Goal: Transaction & Acquisition: Download file/media

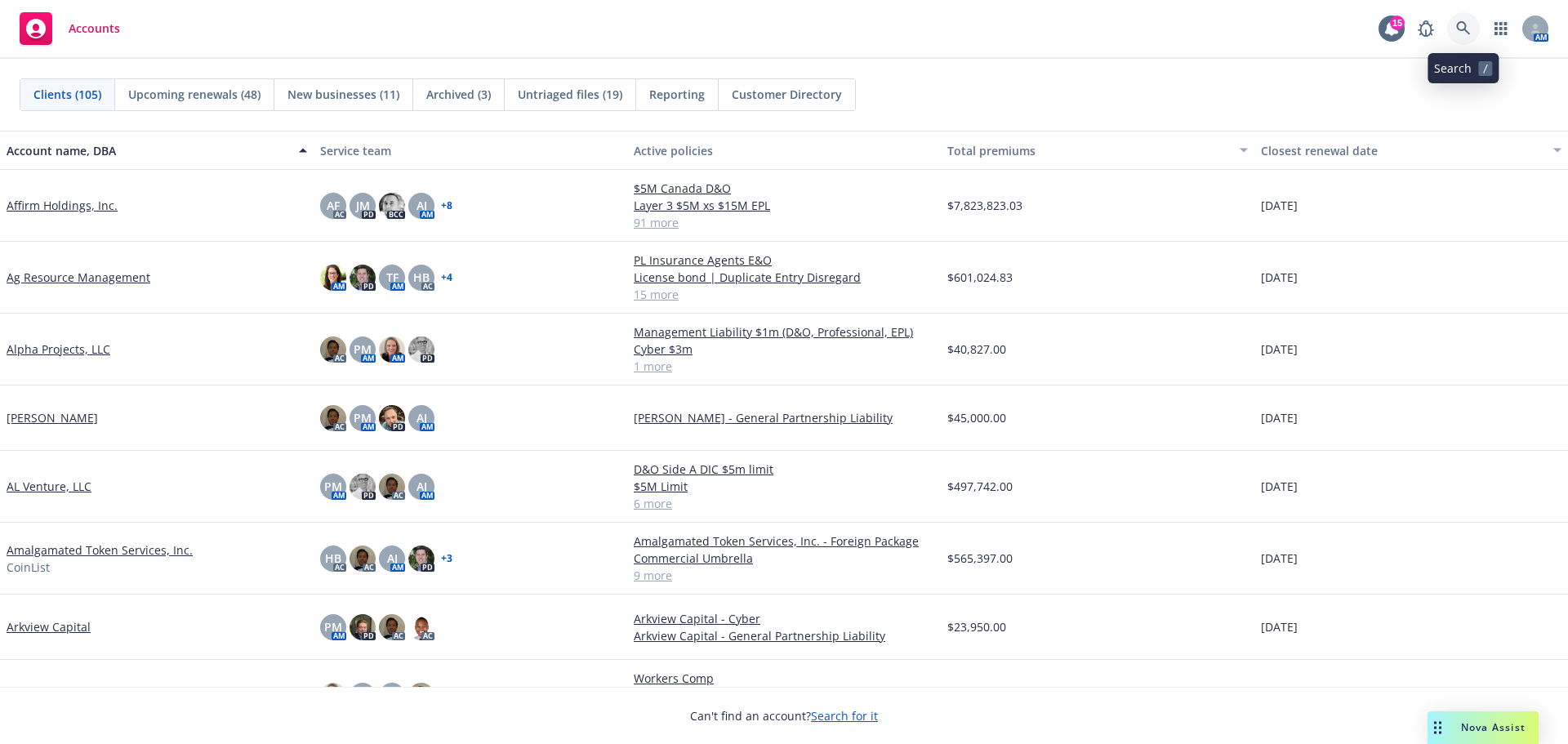
click at [1464, 30] on icon at bounding box center [1463, 28] width 13 height 13
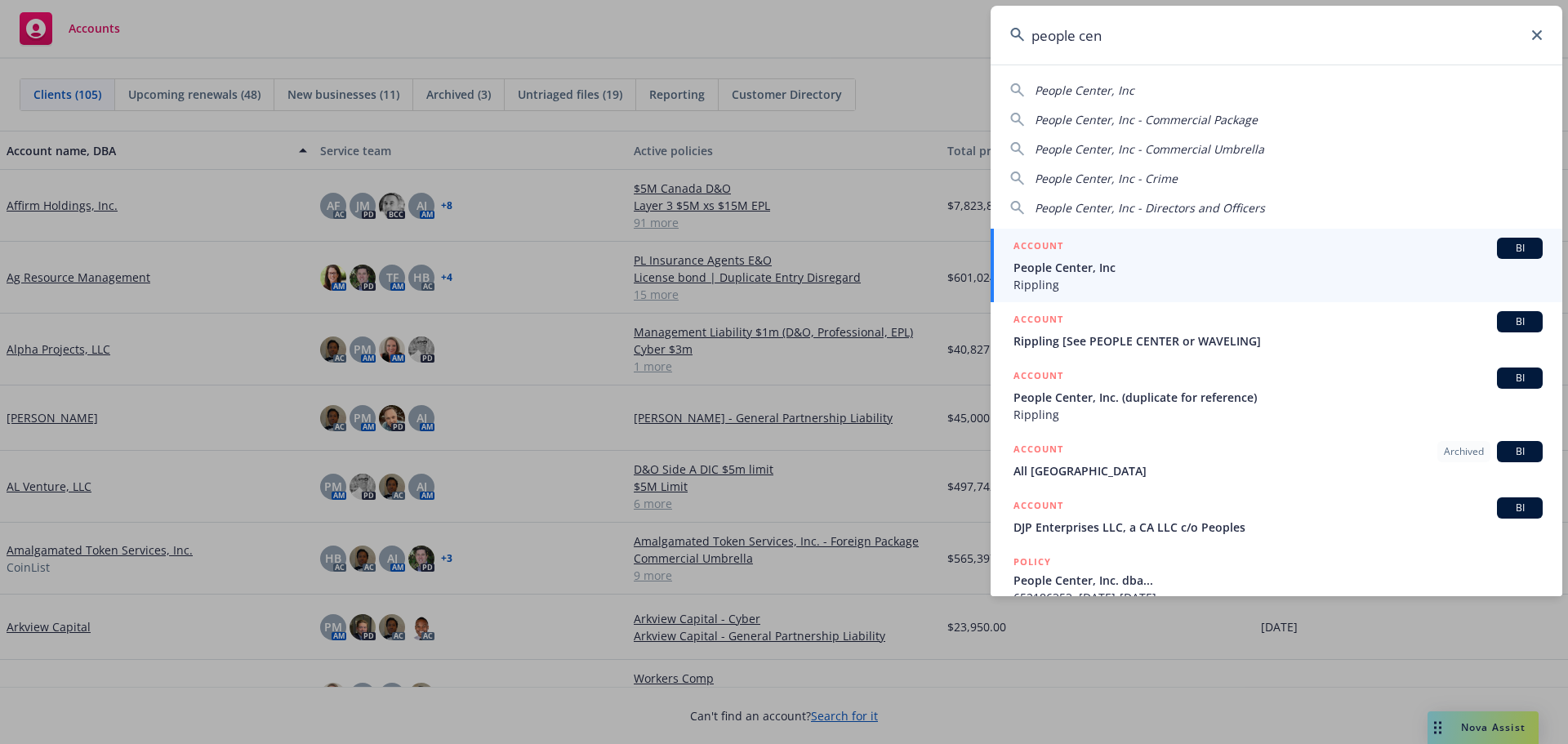
type input "people cen"
click at [1088, 262] on span "People Center, Inc" at bounding box center [1278, 267] width 529 height 17
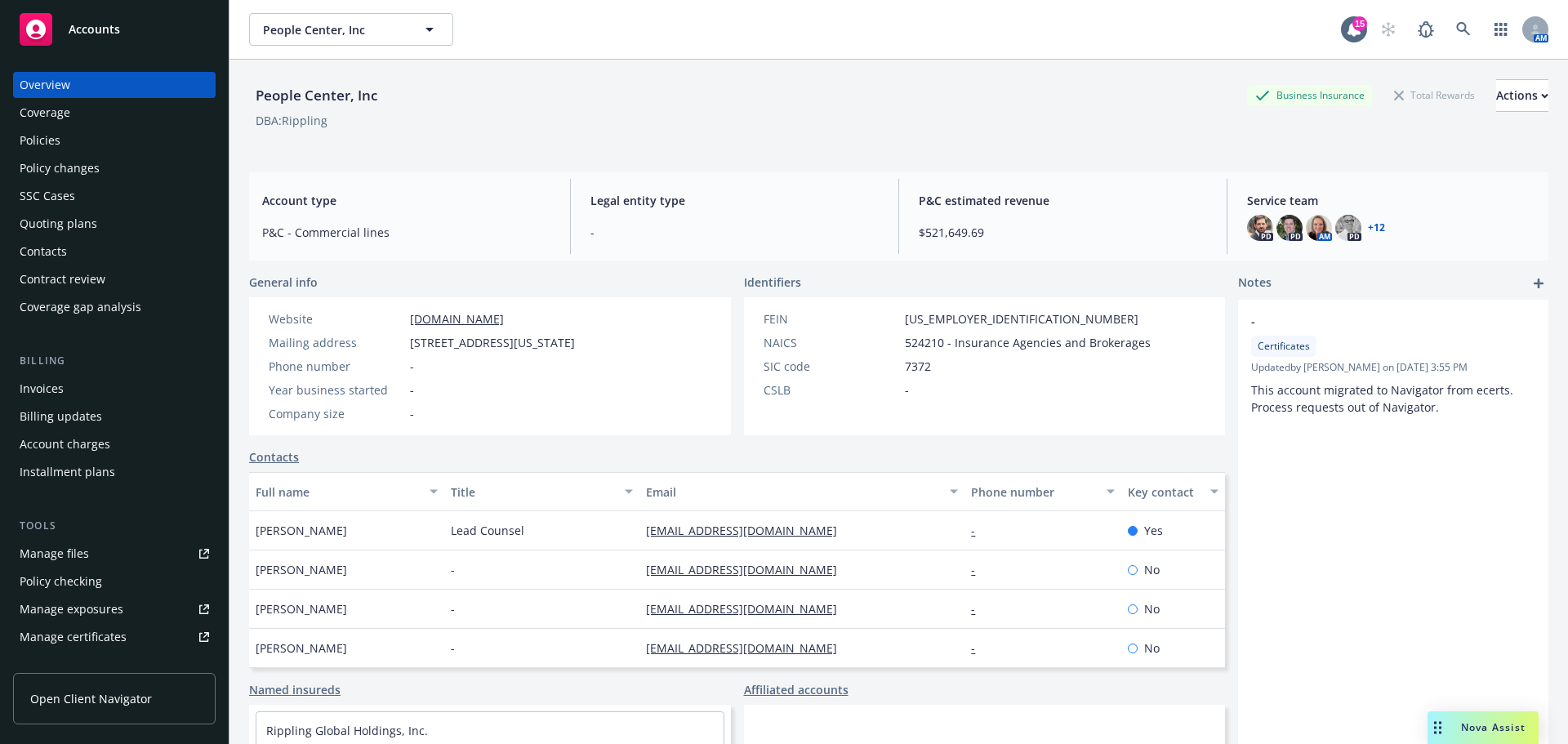
click at [46, 141] on div "Policies" at bounding box center [40, 140] width 40 height 26
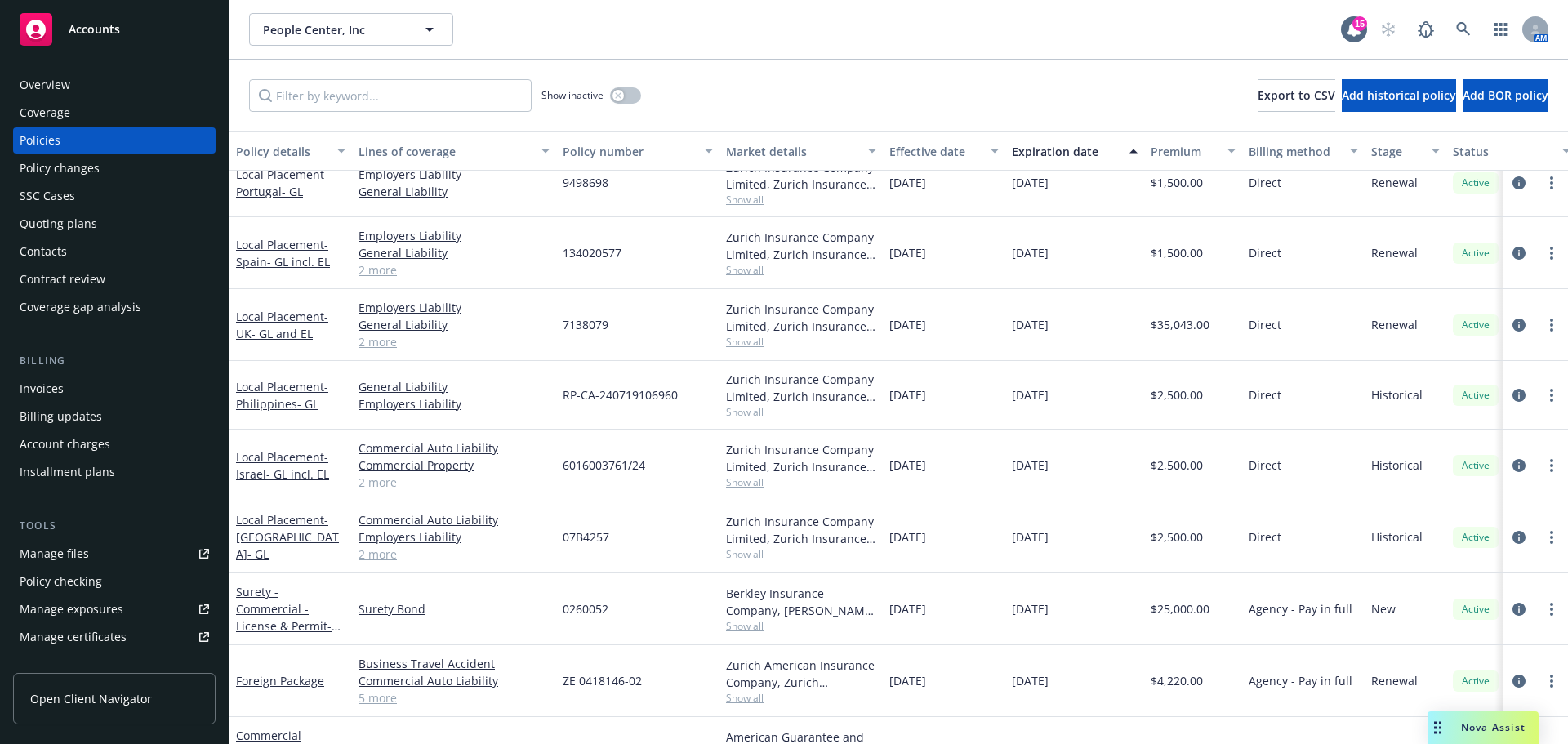
scroll to position [2124, 0]
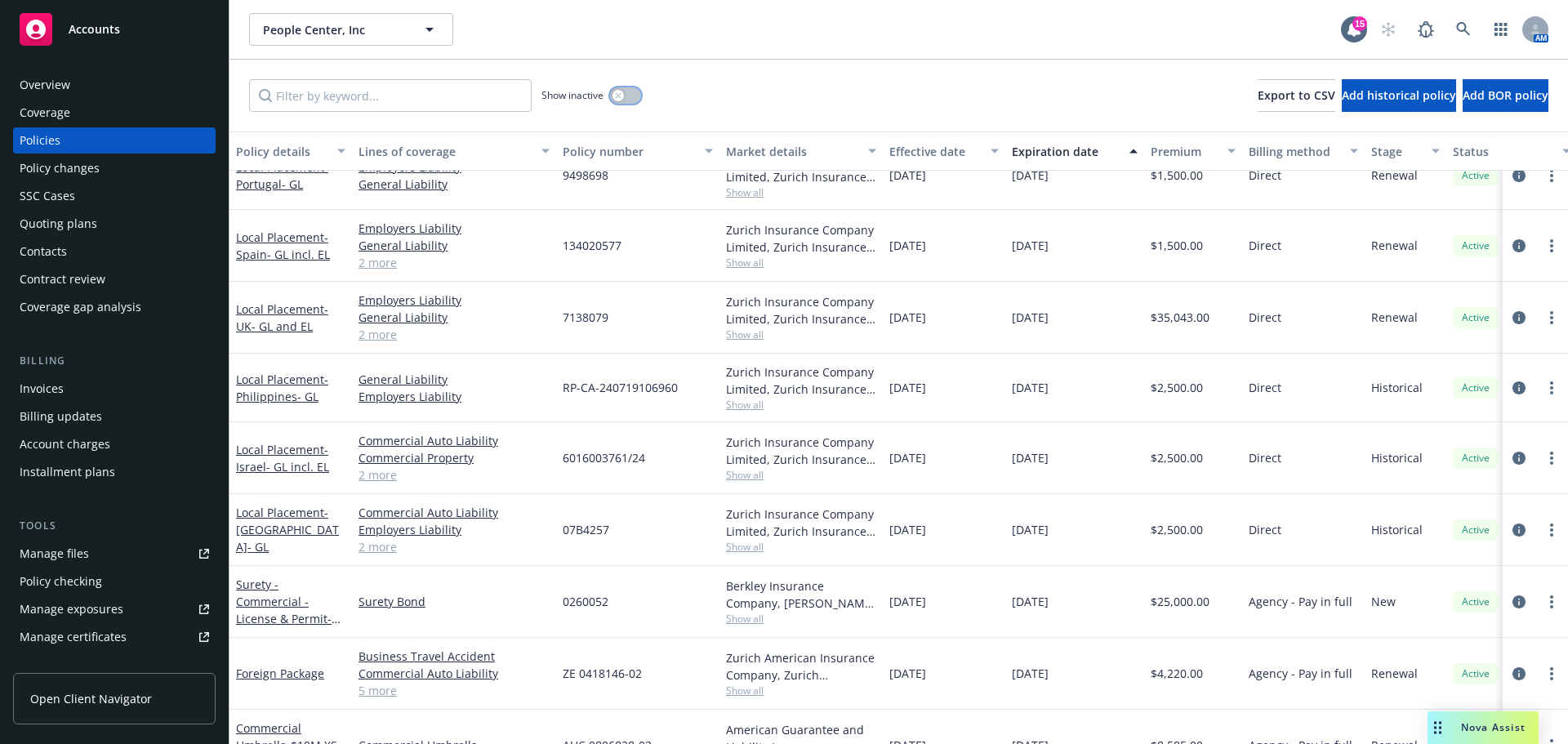
click at [632, 100] on button "button" at bounding box center [625, 95] width 31 height 16
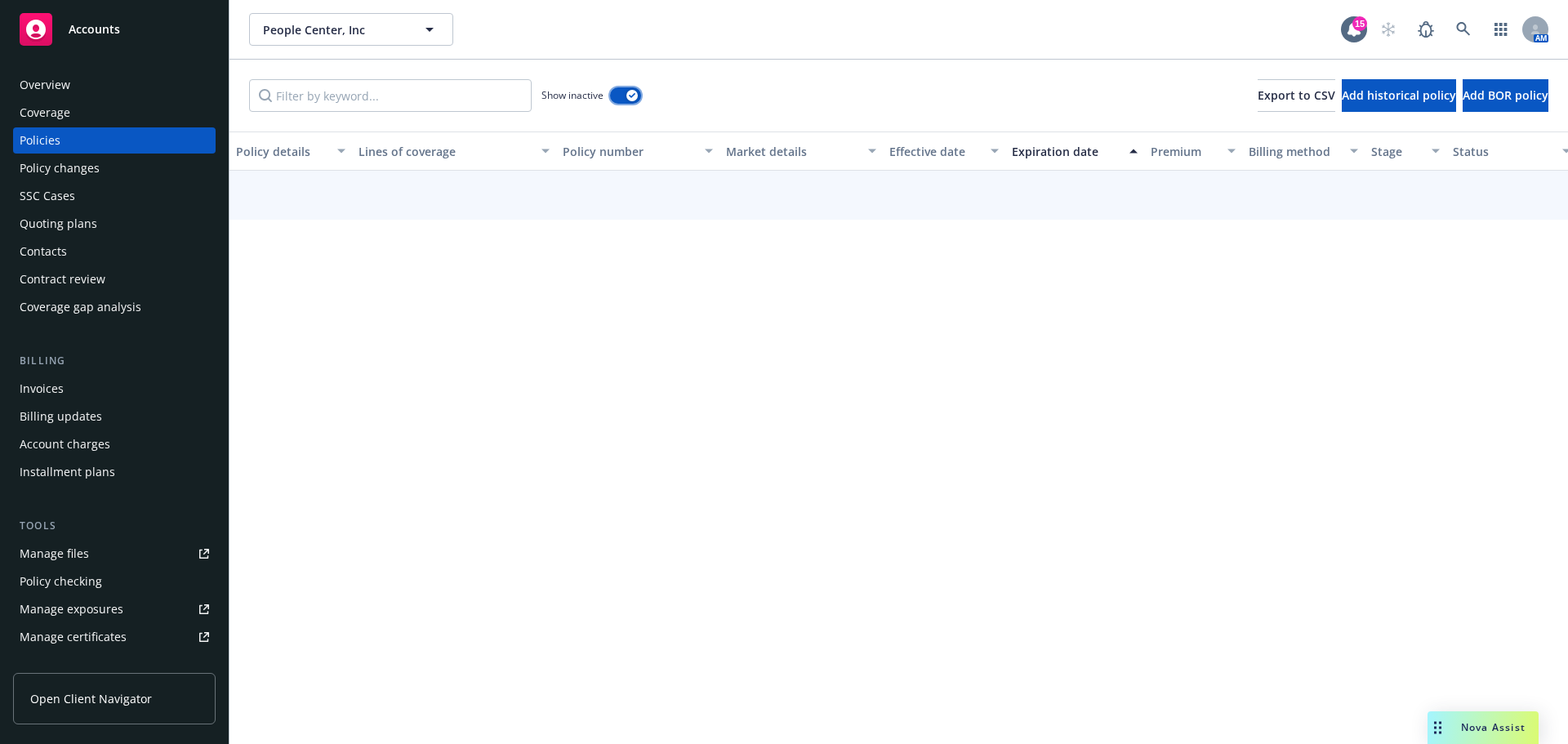
click at [632, 99] on div "button" at bounding box center [632, 96] width 12 height 12
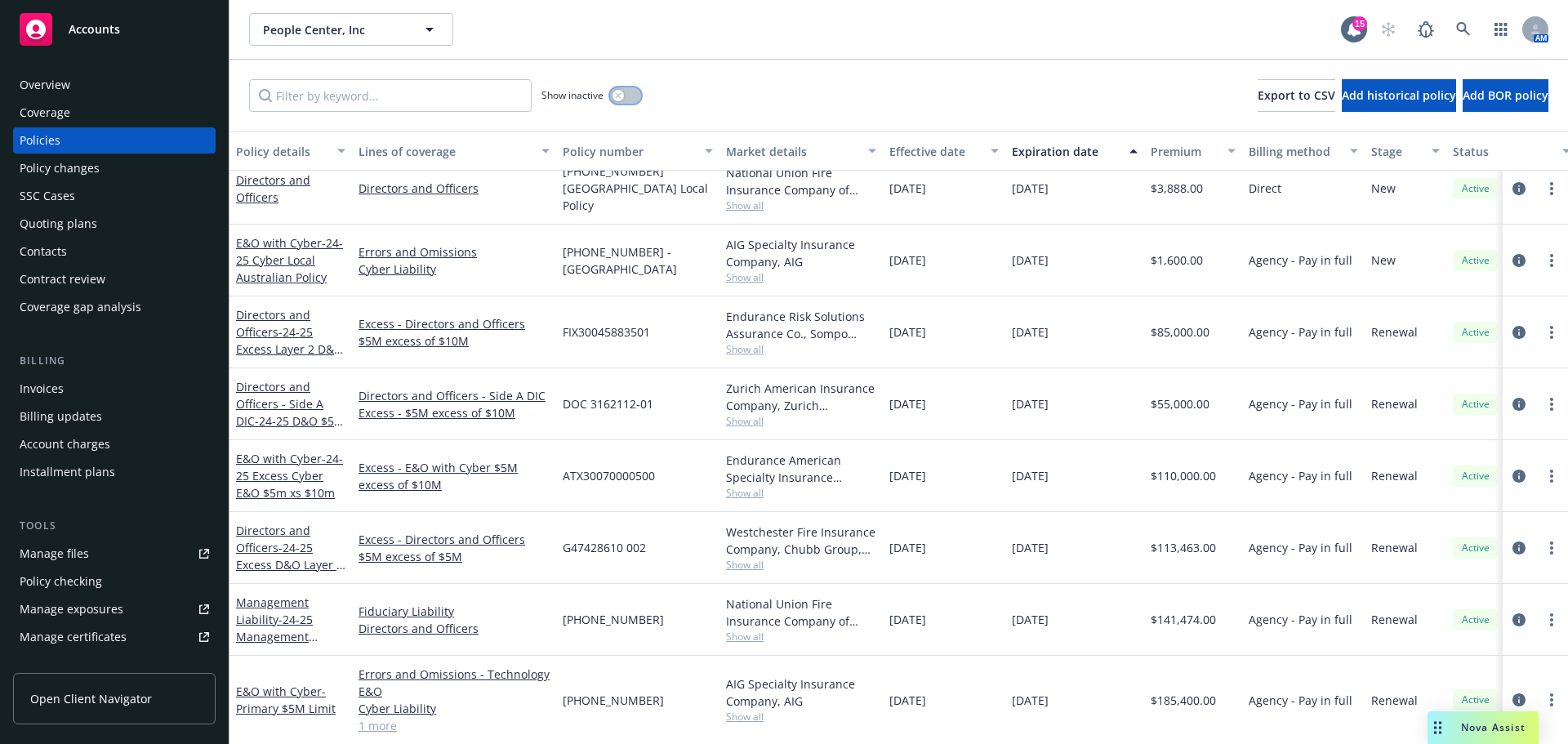
scroll to position [1144, 0]
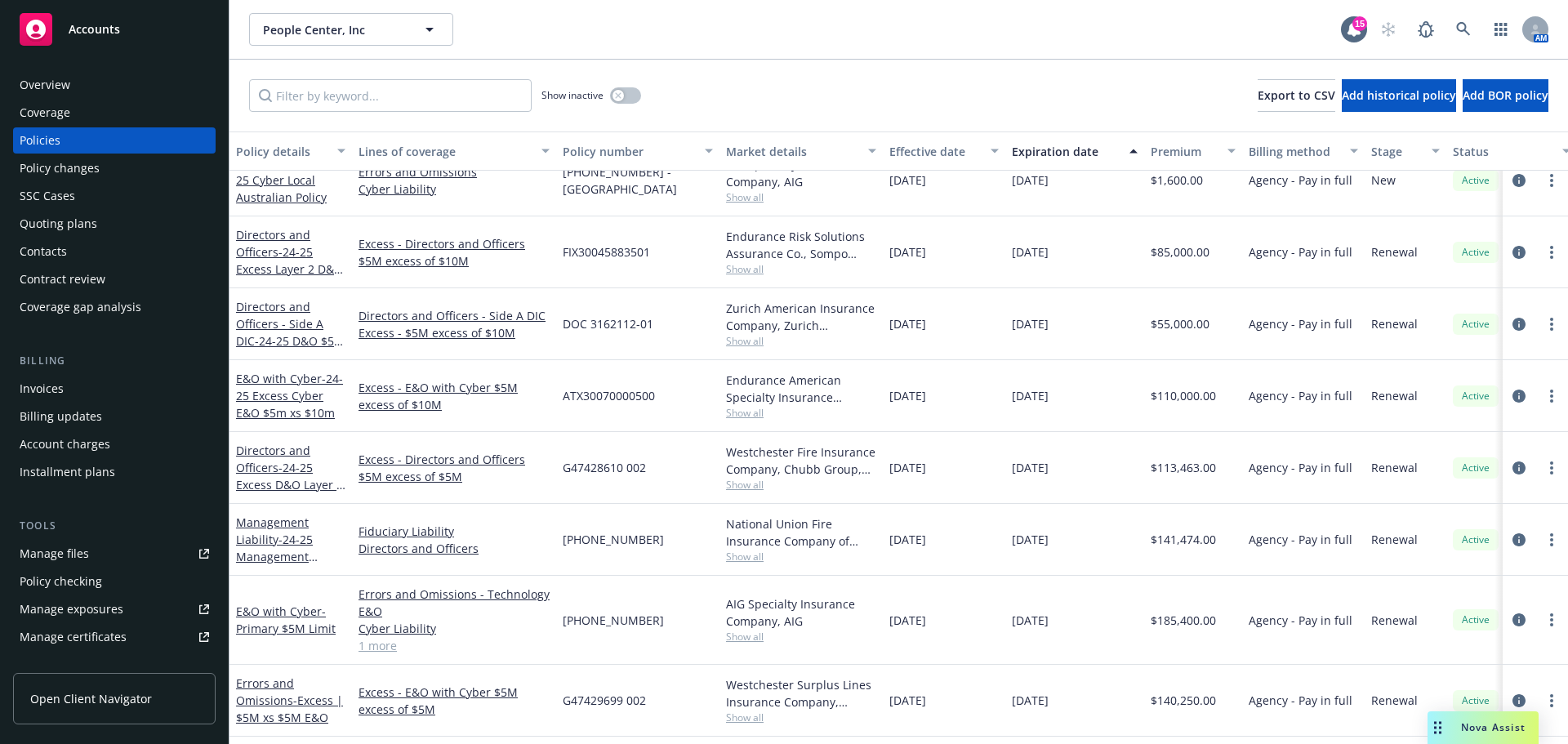
click at [64, 85] on div "Overview" at bounding box center [45, 84] width 51 height 26
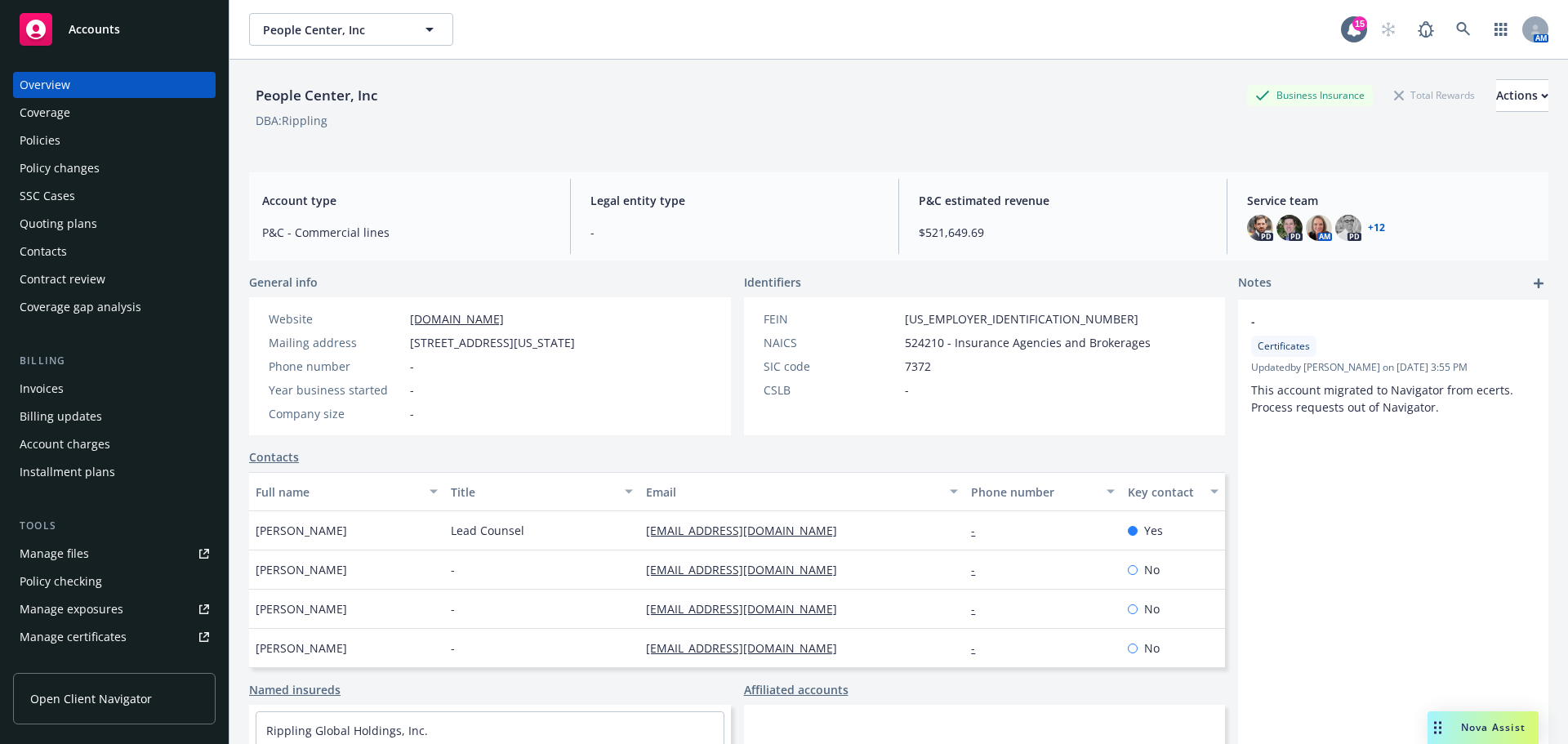
click at [57, 111] on div "Coverage" at bounding box center [45, 112] width 51 height 26
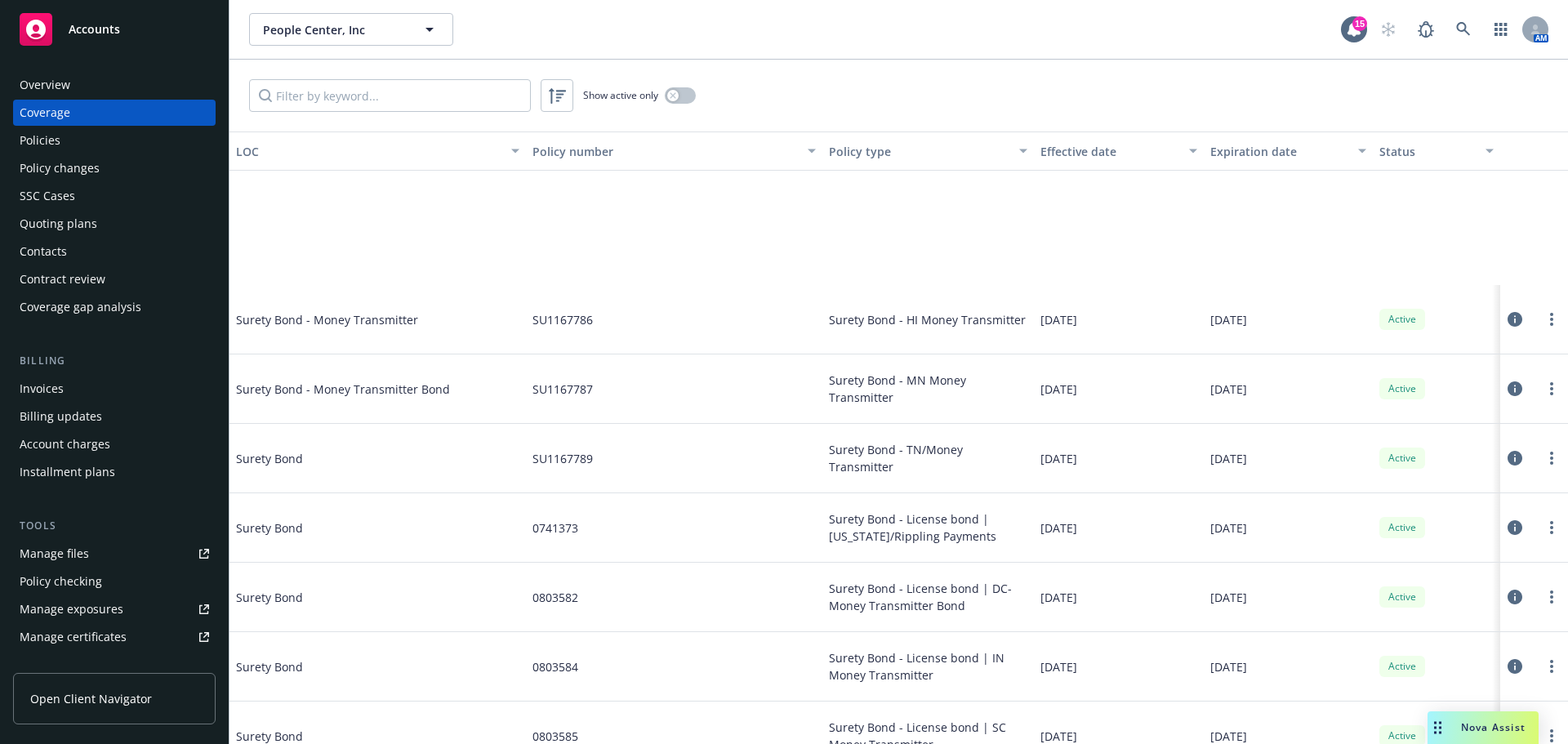
scroll to position [4412, 0]
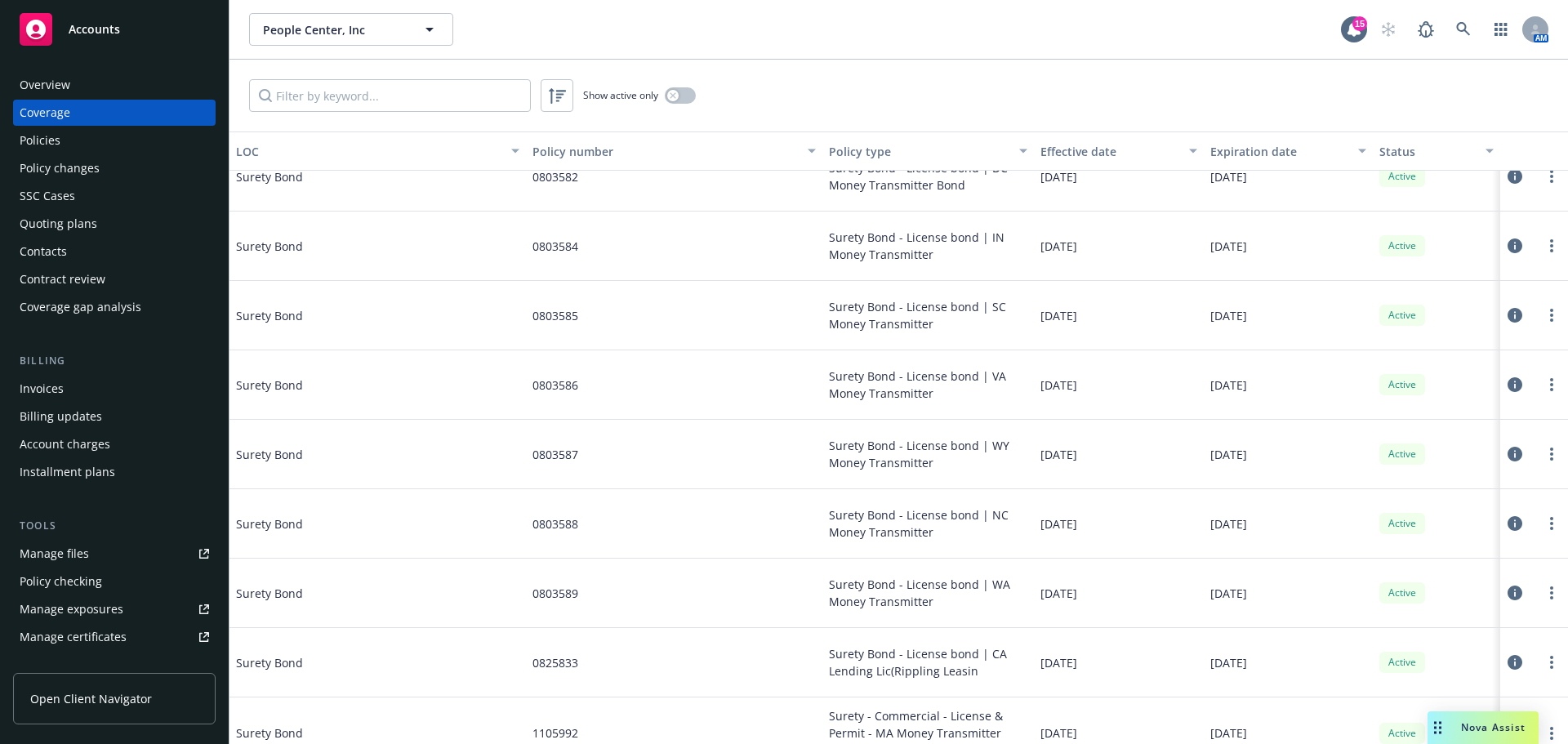
click at [65, 137] on div "Policies" at bounding box center [114, 140] width 190 height 26
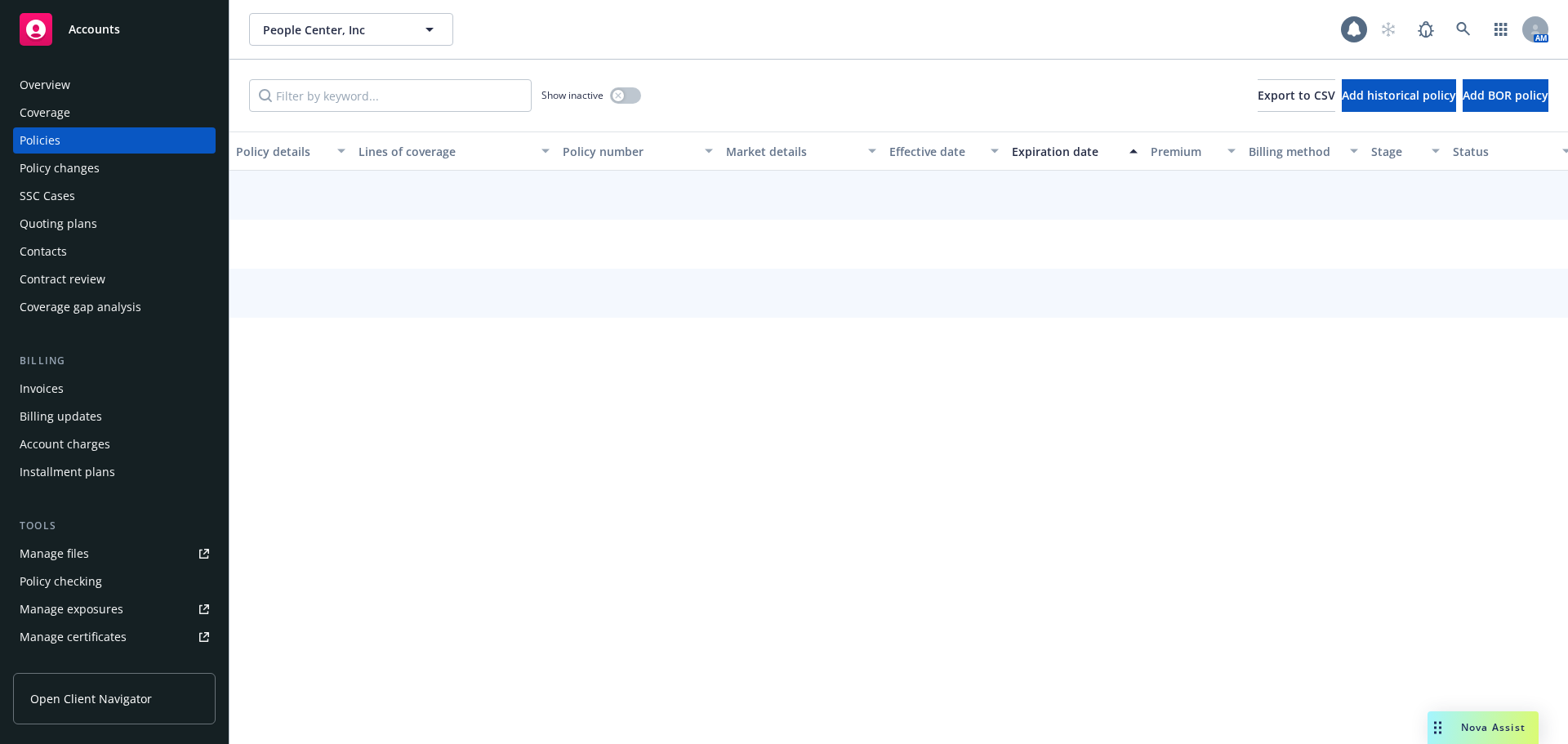
click at [75, 121] on div "Coverage" at bounding box center [114, 112] width 190 height 26
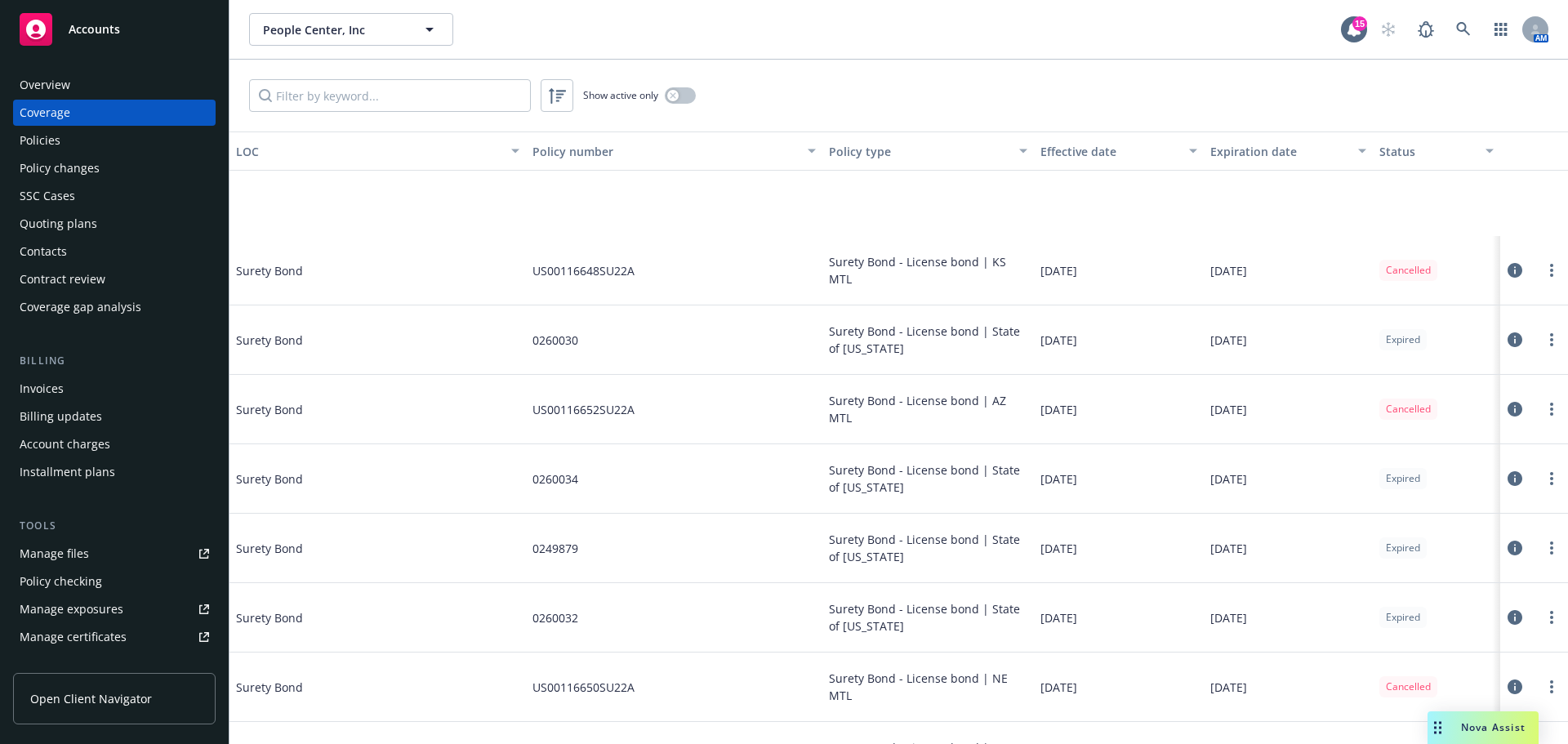
scroll to position [10294, 0]
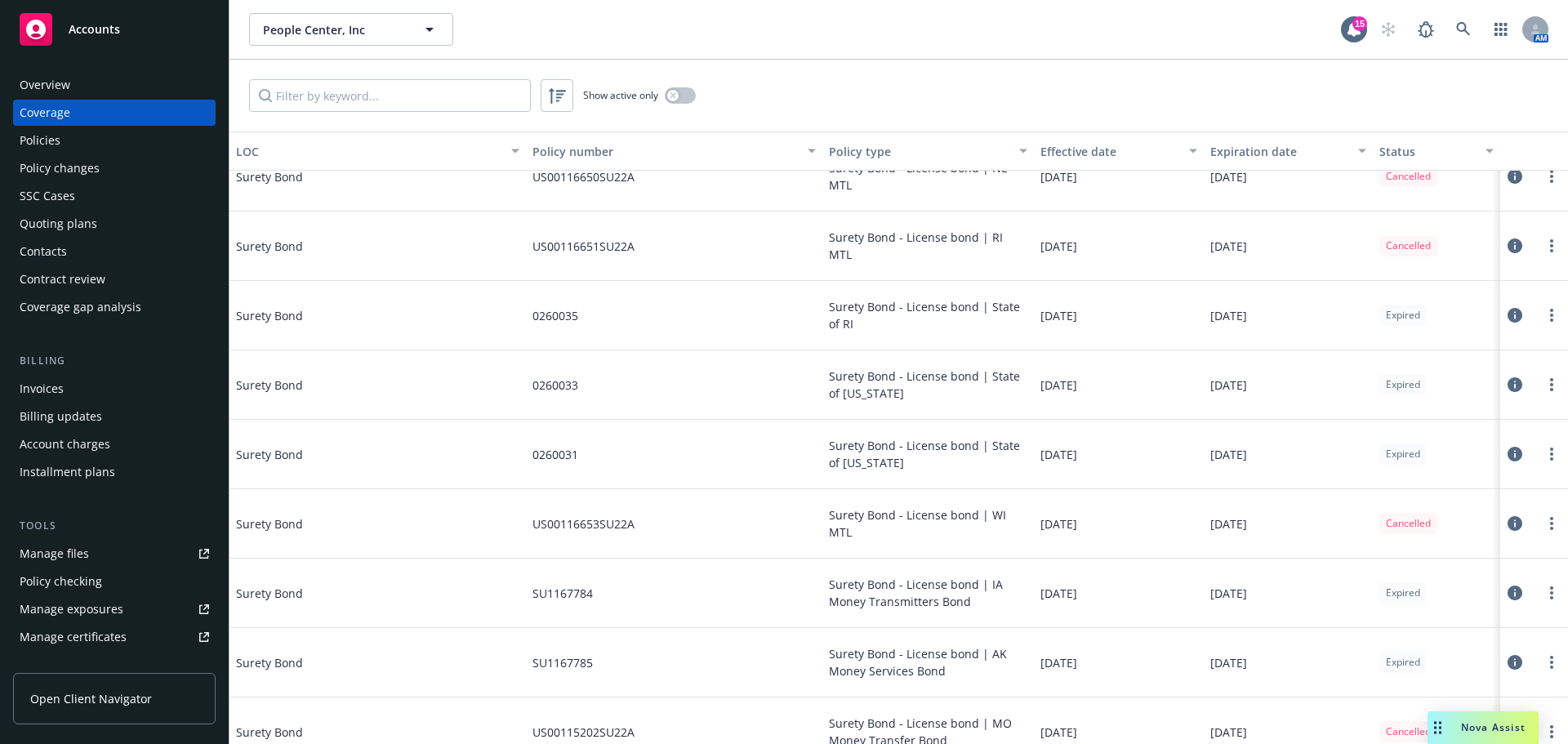
click at [67, 139] on div "Policies" at bounding box center [114, 140] width 190 height 26
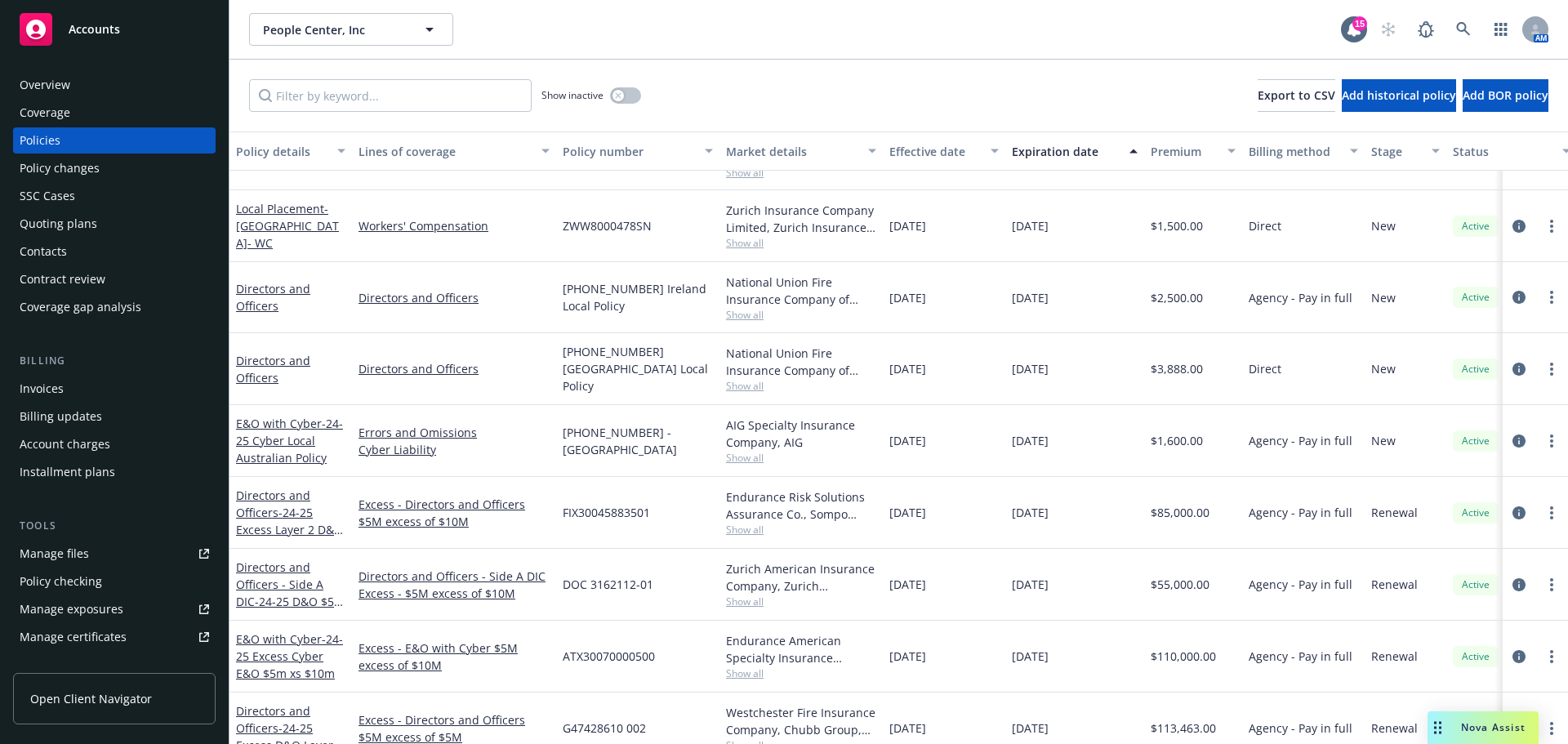
scroll to position [980, 0]
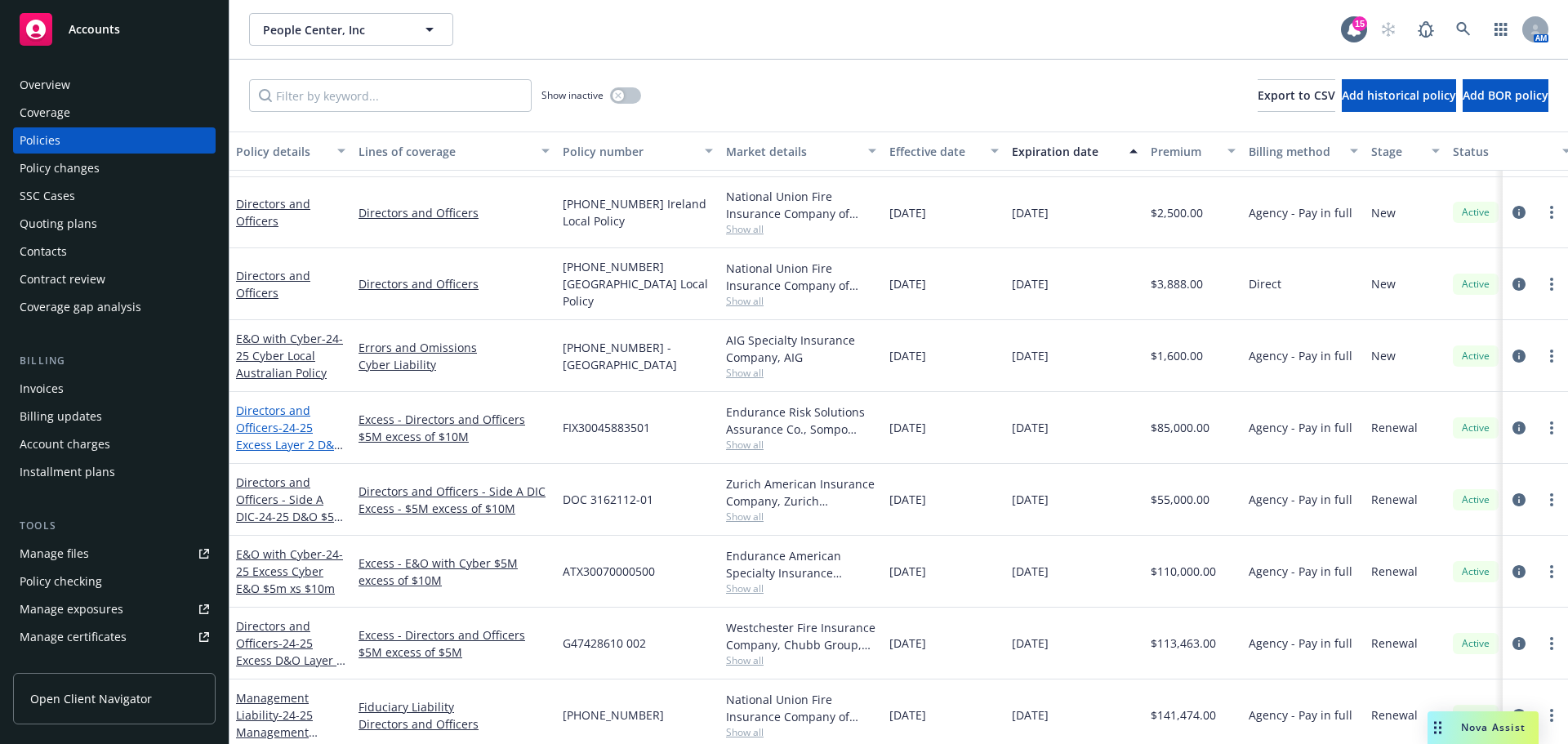
click at [288, 439] on span "- 24-25 Excess Layer 2 D&O $5m xs $ $10m" at bounding box center [289, 445] width 107 height 50
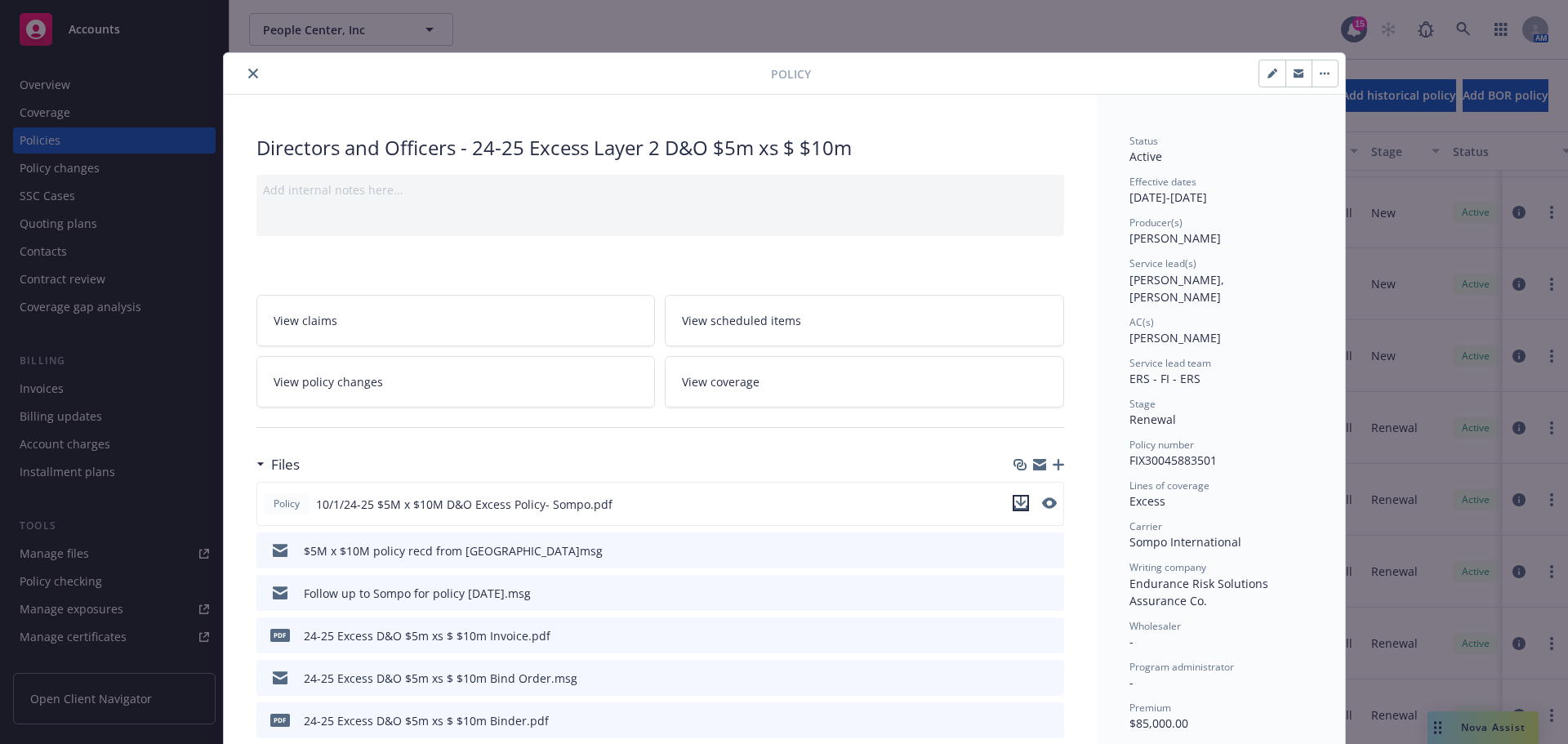
click at [1016, 506] on icon "download file" at bounding box center [1020, 503] width 13 height 13
click at [248, 70] on icon "close" at bounding box center [253, 73] width 10 height 10
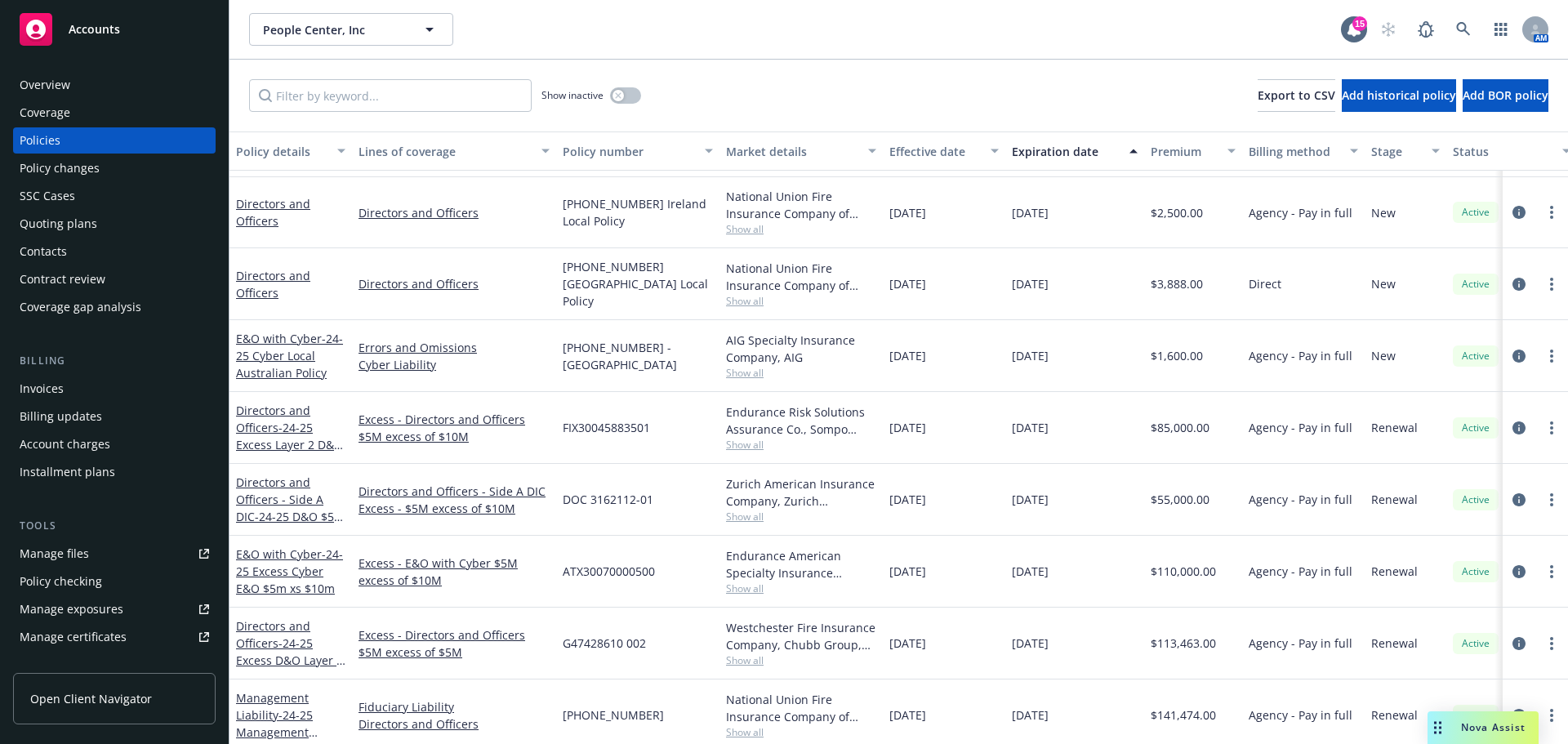
scroll to position [1062, 0]
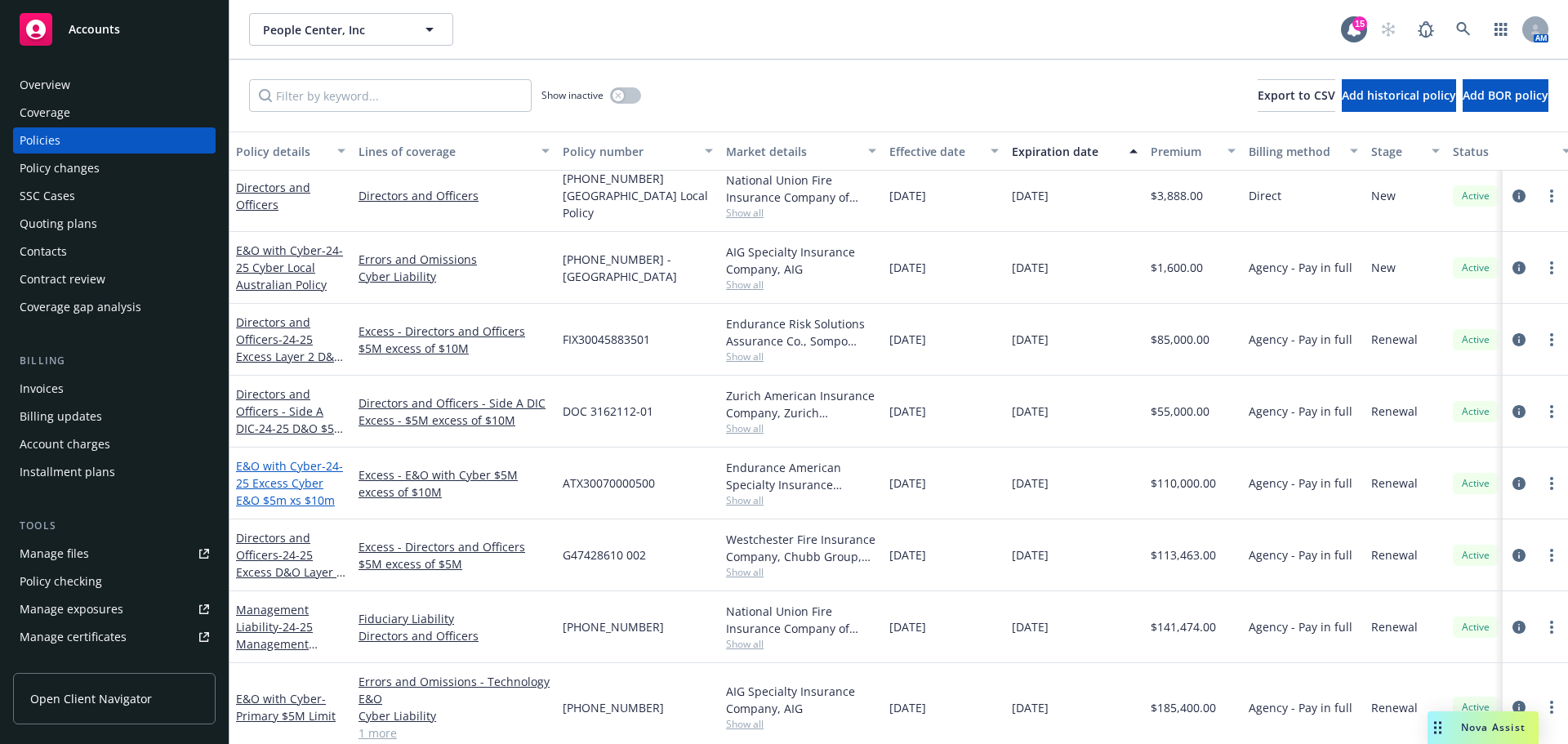
click at [296, 488] on span "- 24-25 Excess Cyber E&O $5m xs $10m" at bounding box center [289, 483] width 107 height 50
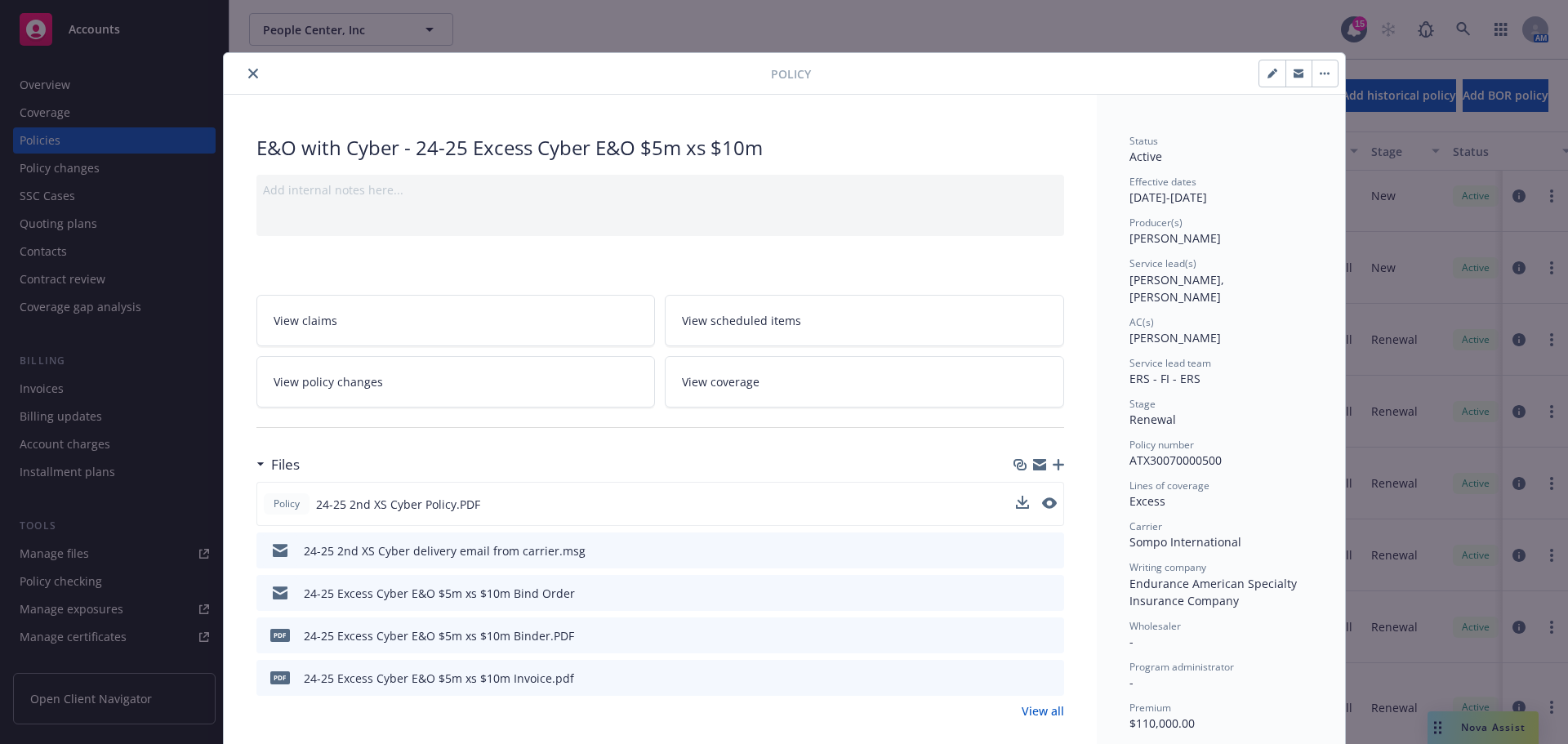
click at [757, 504] on div "Policy 24-25 2nd XS Cyber Policy.PDF" at bounding box center [660, 504] width 808 height 44
click at [1014, 501] on icon "download file" at bounding box center [1020, 503] width 13 height 13
click at [248, 72] on icon "close" at bounding box center [253, 73] width 10 height 10
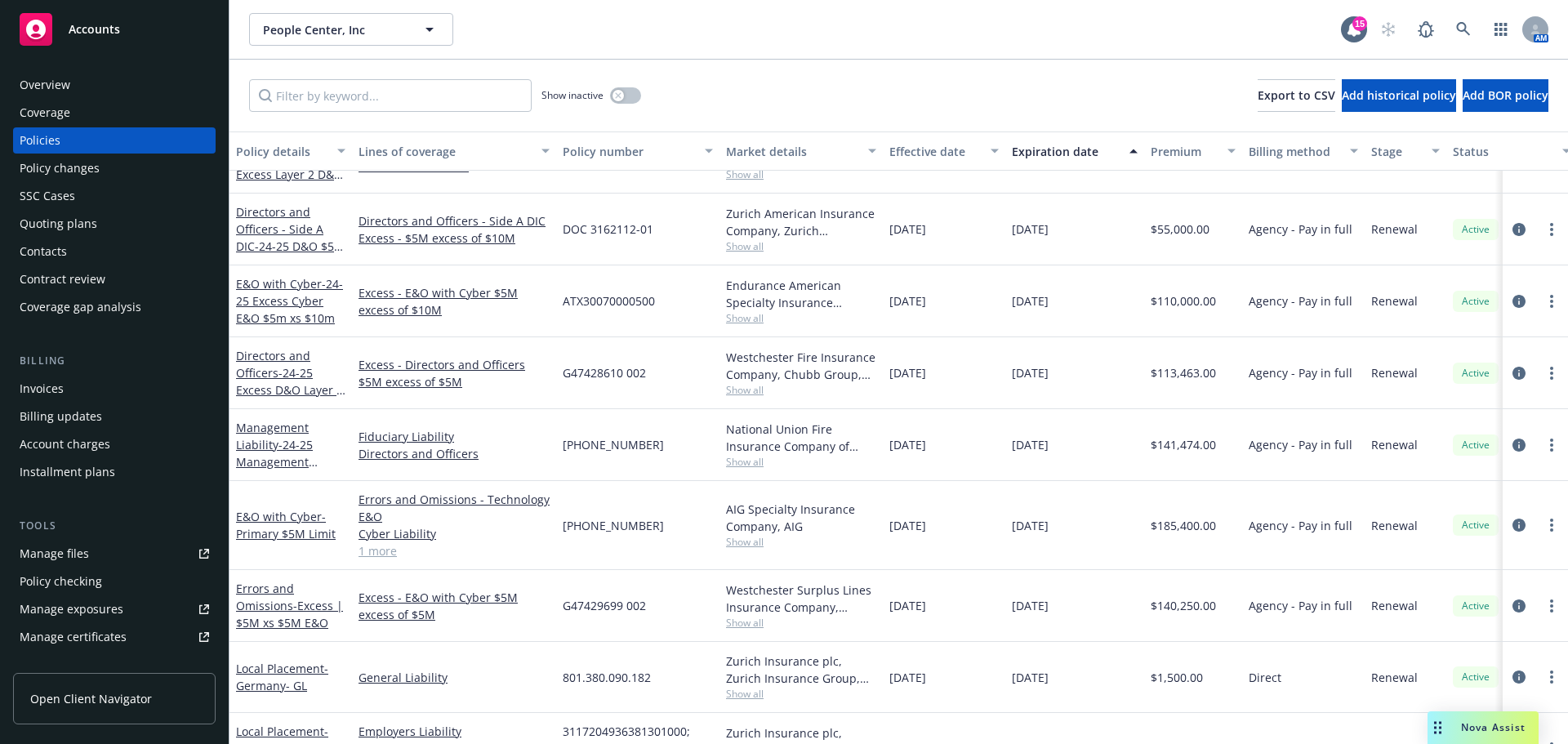
scroll to position [1307, 0]
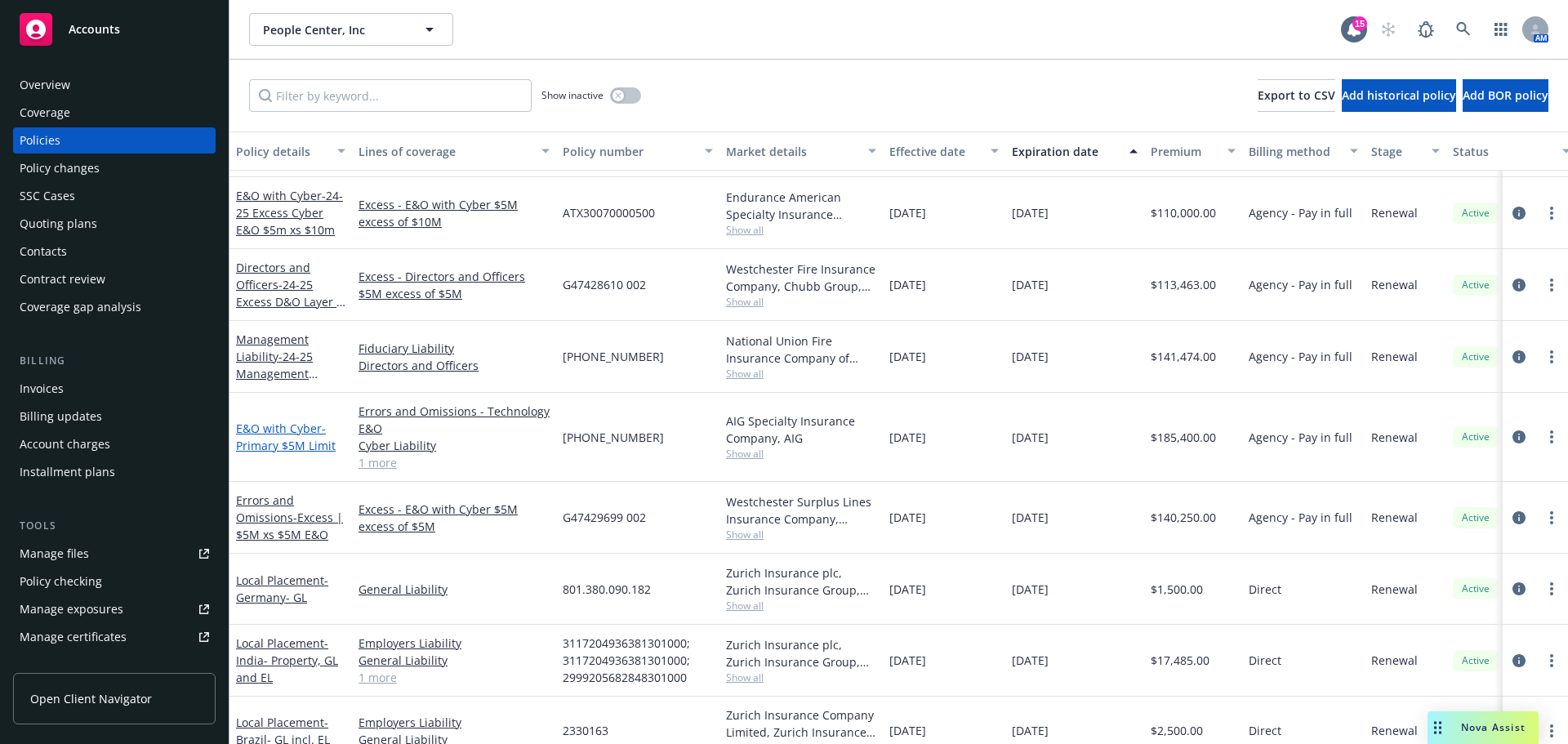
click at [297, 450] on span "- Primary $5M Limit" at bounding box center [286, 437] width 99 height 33
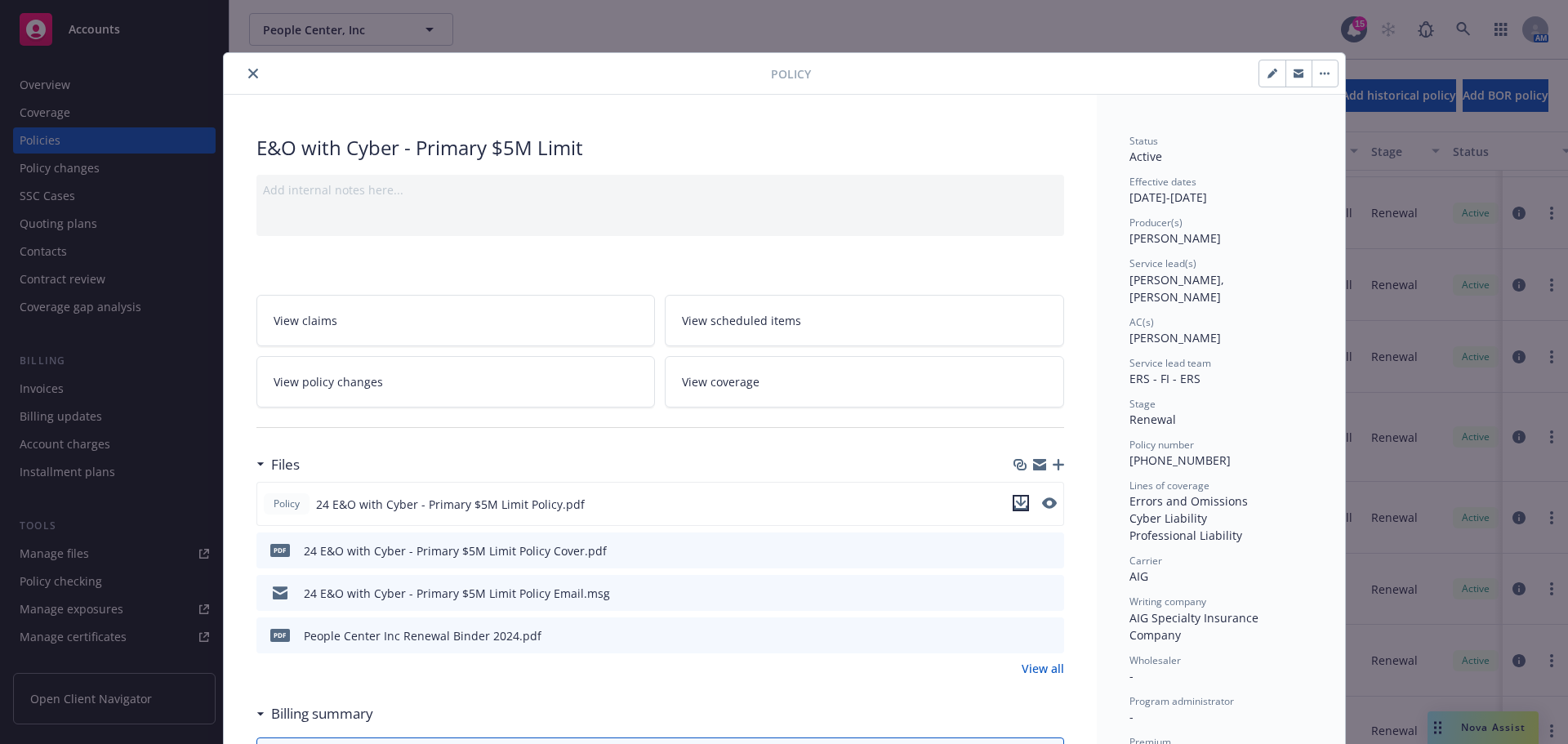
click at [1014, 506] on icon "download file" at bounding box center [1020, 503] width 13 height 13
click at [248, 73] on icon "close" at bounding box center [253, 73] width 10 height 10
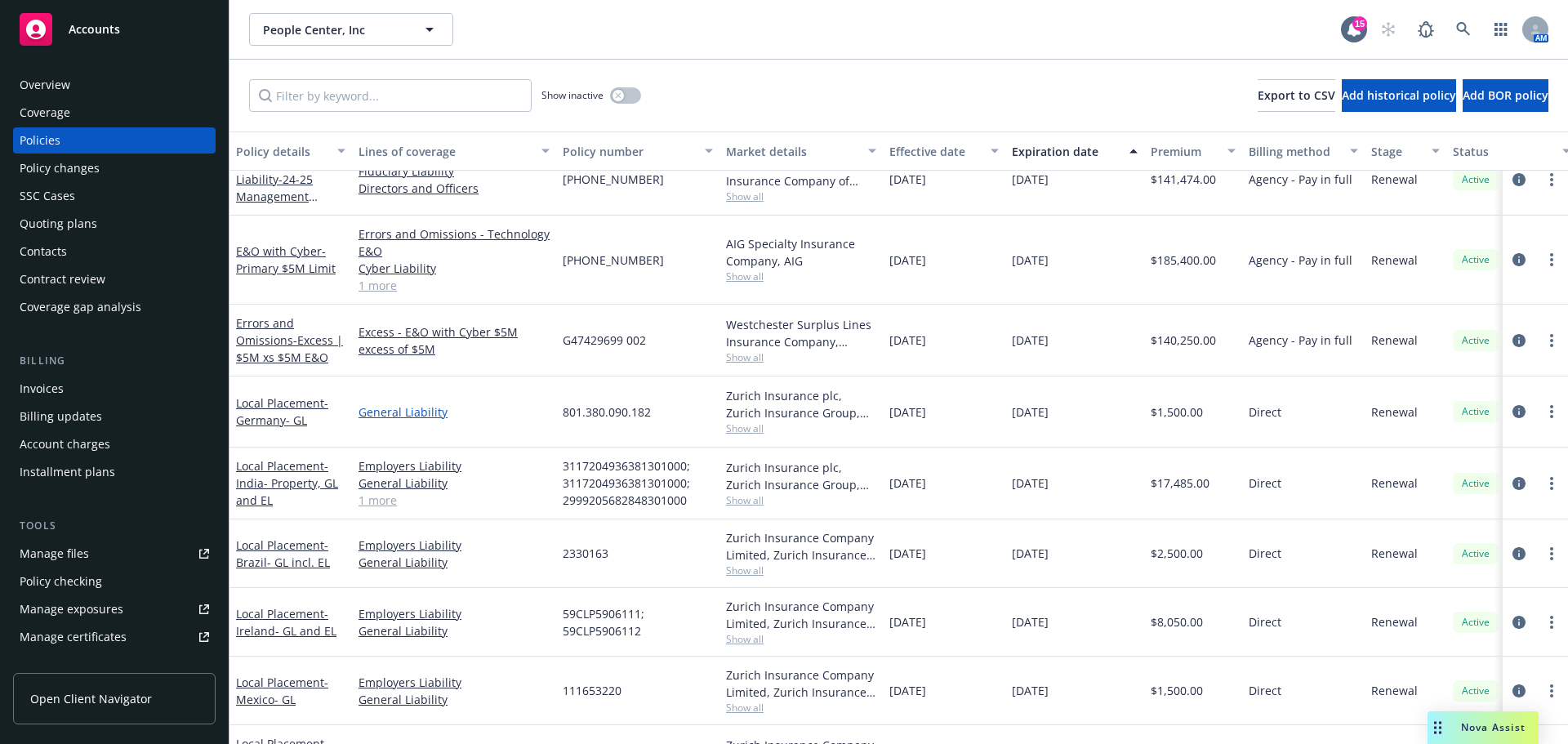
scroll to position [1470, 0]
click at [314, 357] on span "- Excess | $5M xs $5M E&O" at bounding box center [289, 349] width 107 height 33
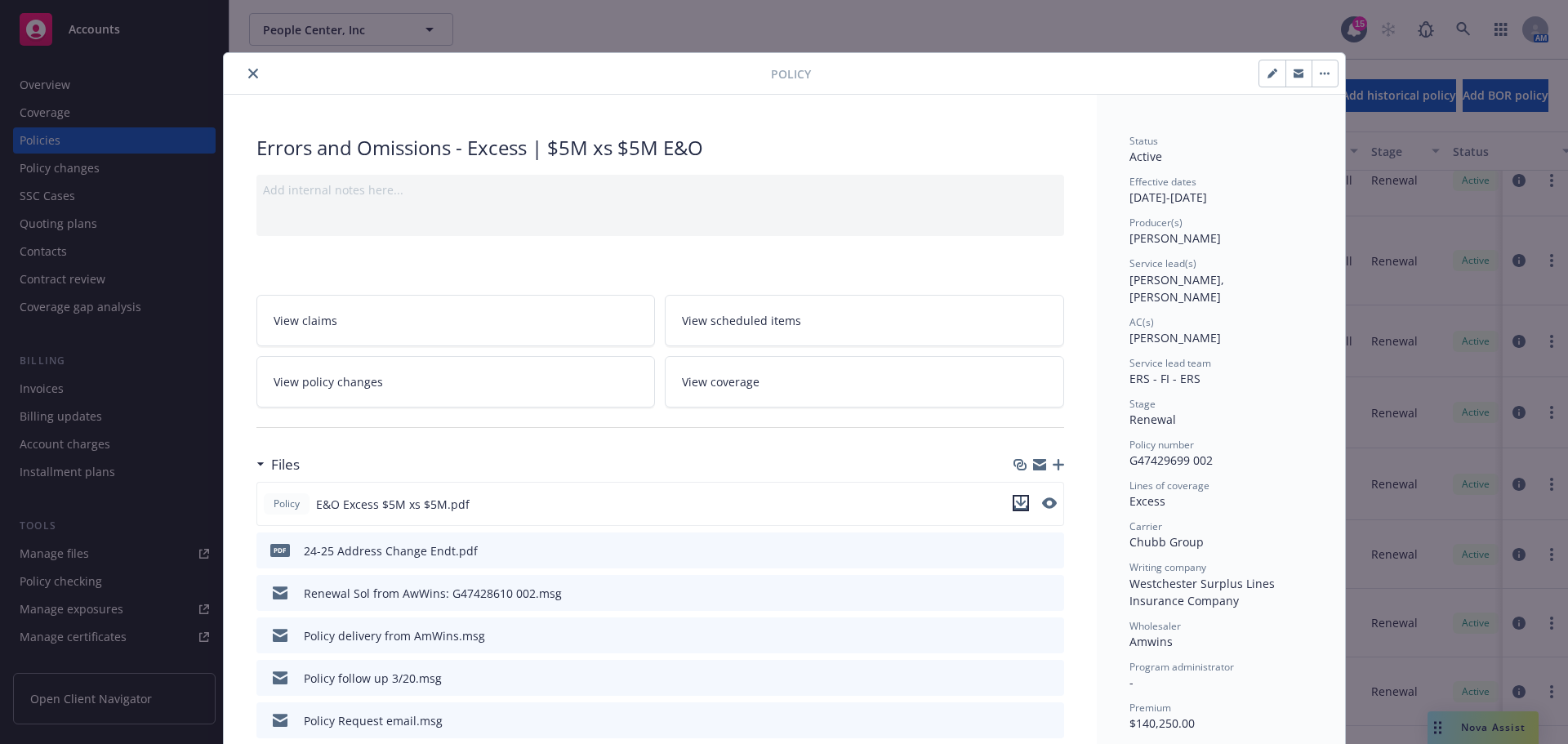
click at [1014, 504] on icon "download file" at bounding box center [1020, 503] width 13 height 13
click at [248, 71] on icon "close" at bounding box center [253, 73] width 10 height 10
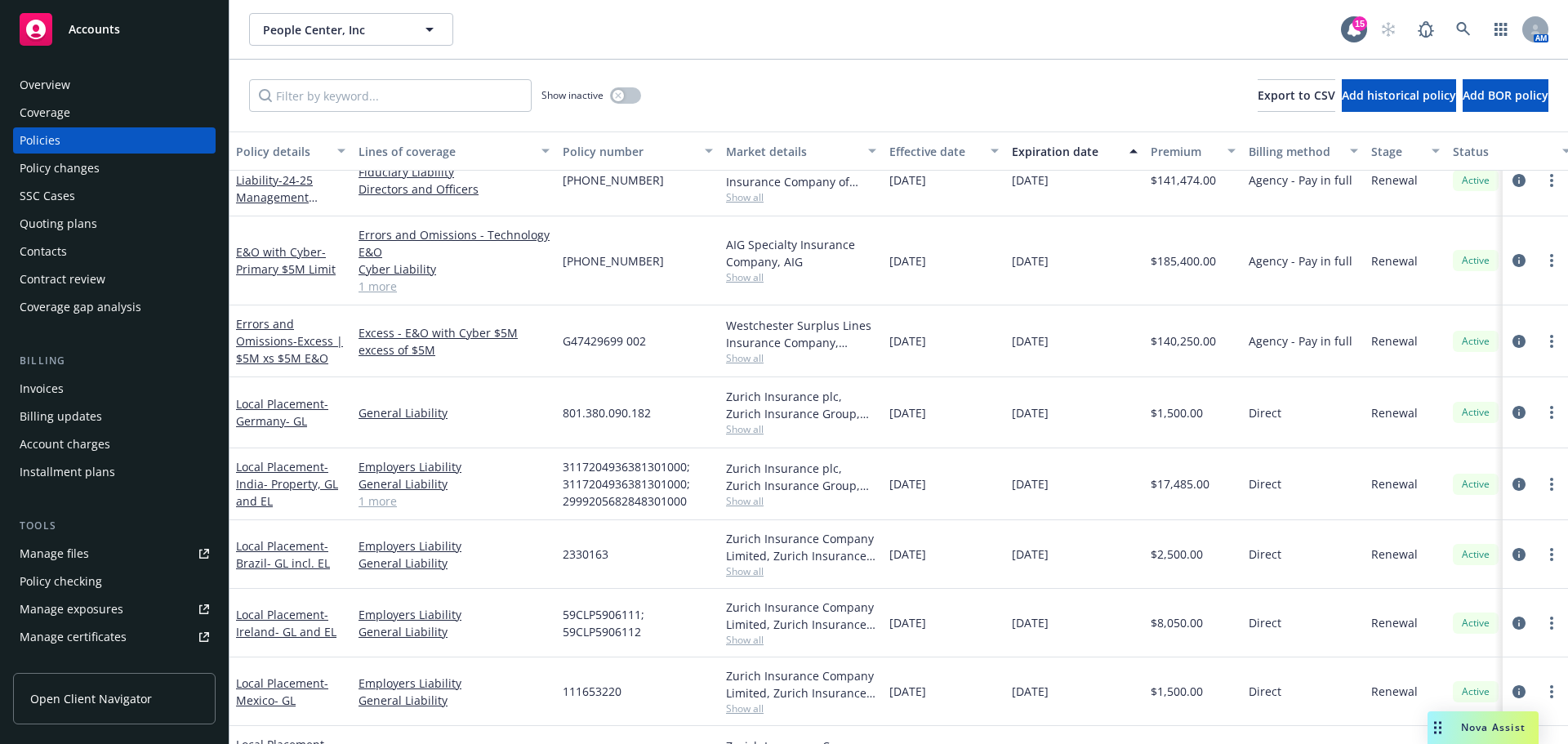
click at [15, 332] on div "Overview Coverage Policies Policy changes SSC Cases Quoting plans Contacts Cont…" at bounding box center [114, 553] width 202 height 964
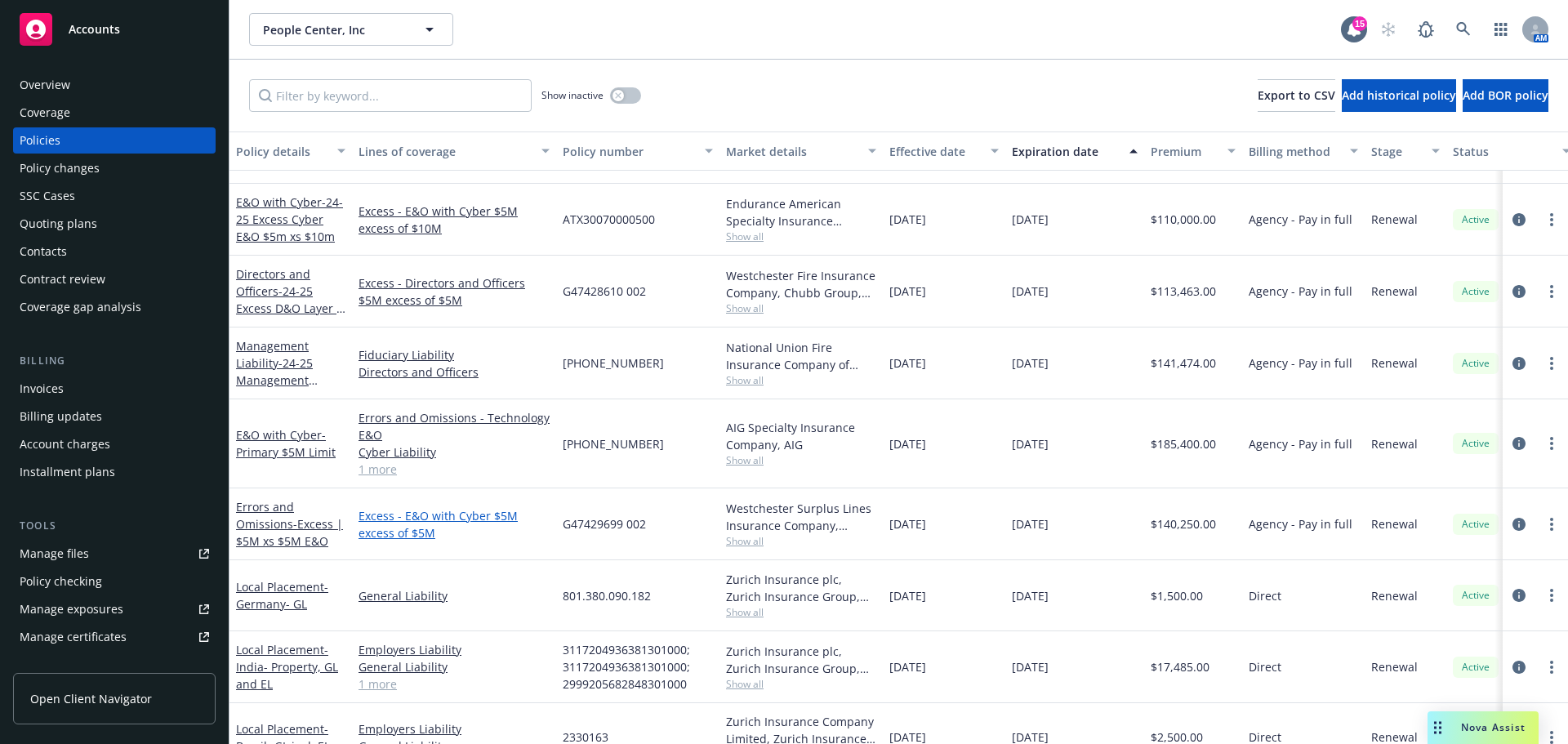
scroll to position [1226, 0]
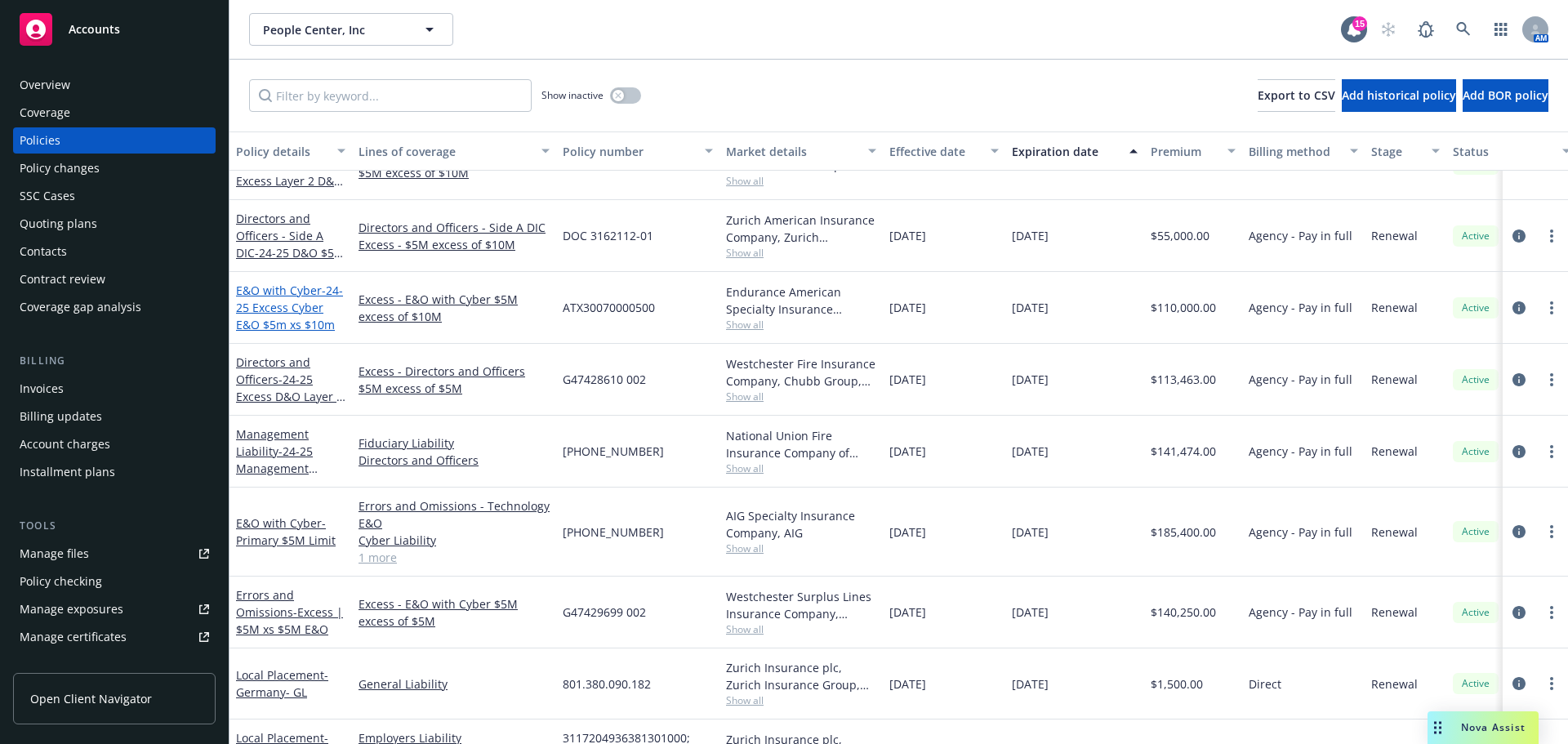
click at [302, 328] on span "- 24-25 Excess Cyber E&O $5m xs $10m" at bounding box center [289, 307] width 107 height 50
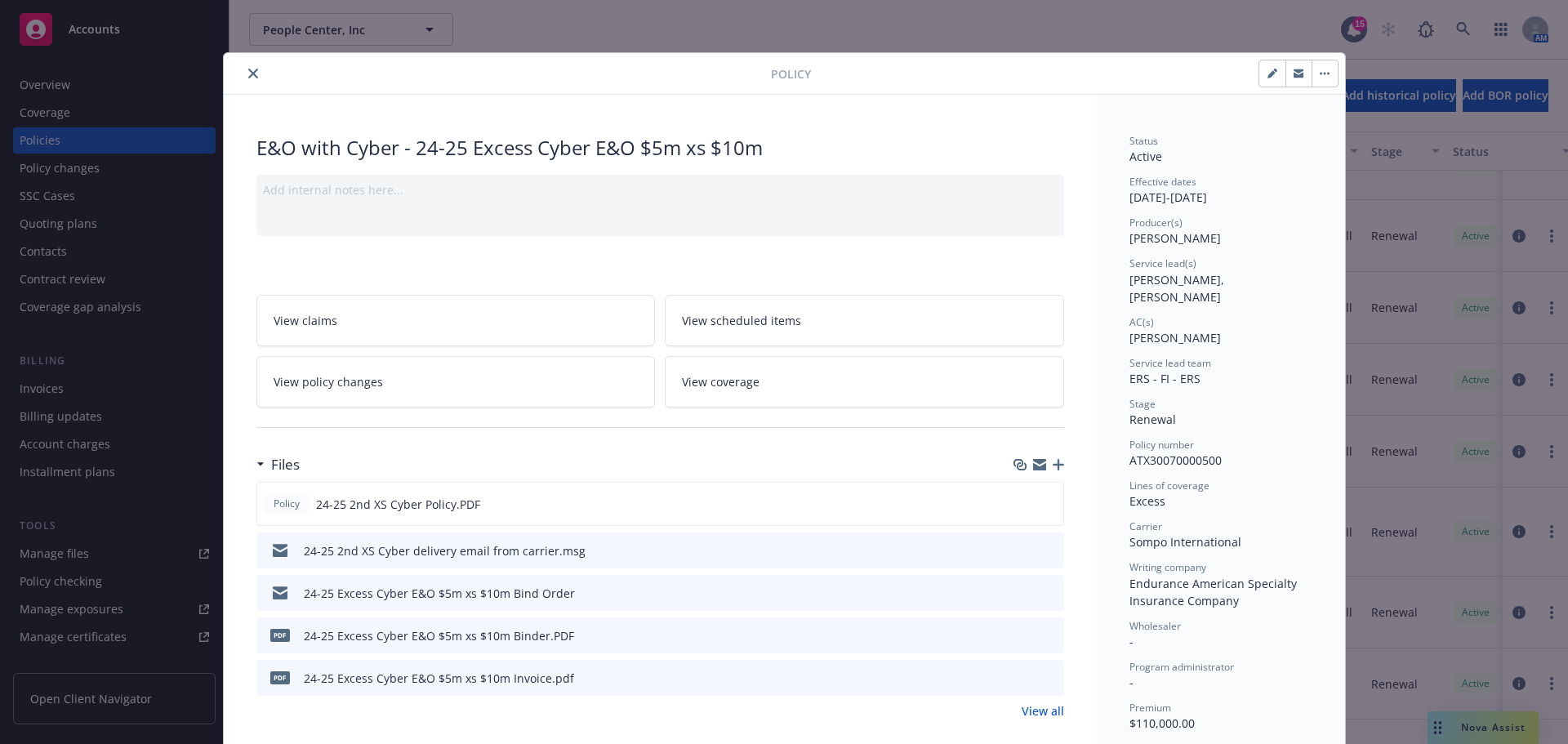
scroll to position [49, 0]
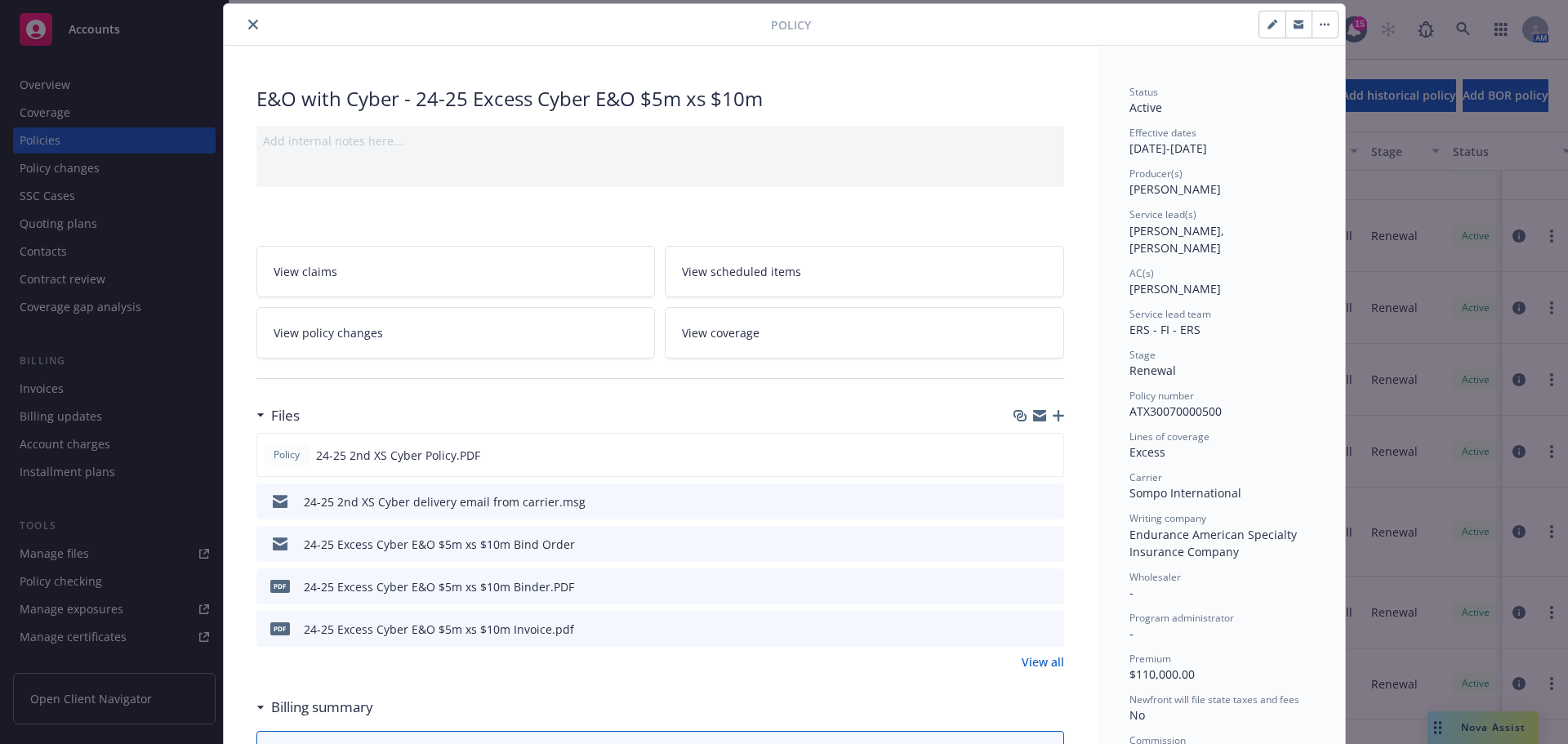
click at [1016, 547] on icon "download file" at bounding box center [1021, 542] width 13 height 13
click at [1017, 591] on button at bounding box center [1023, 587] width 13 height 17
click at [1018, 585] on icon "download file" at bounding box center [1021, 585] width 11 height 10
click at [1018, 454] on icon "download file" at bounding box center [1020, 454] width 13 height 13
